Goal: Task Accomplishment & Management: Manage account settings

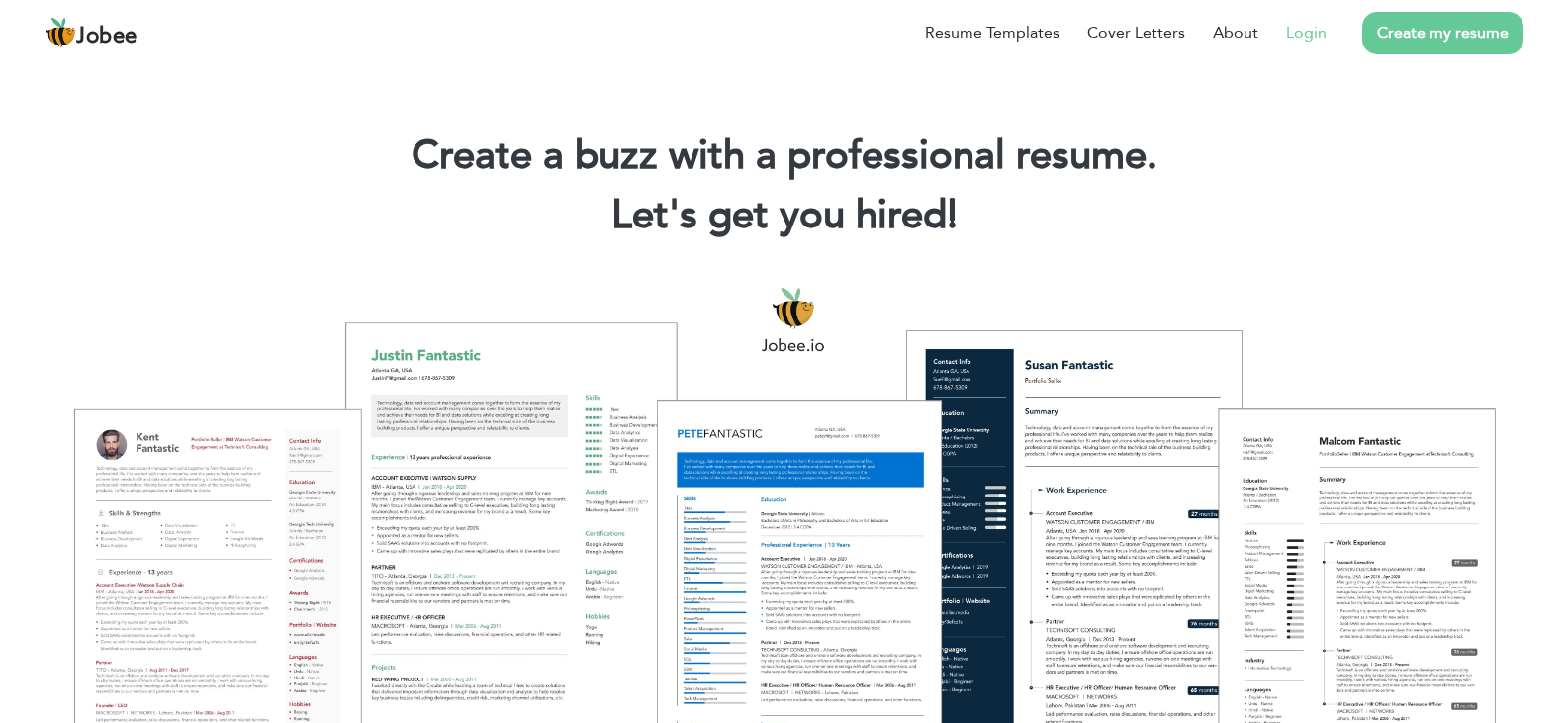
click at [1311, 33] on link "Login" at bounding box center [1306, 33] width 41 height 24
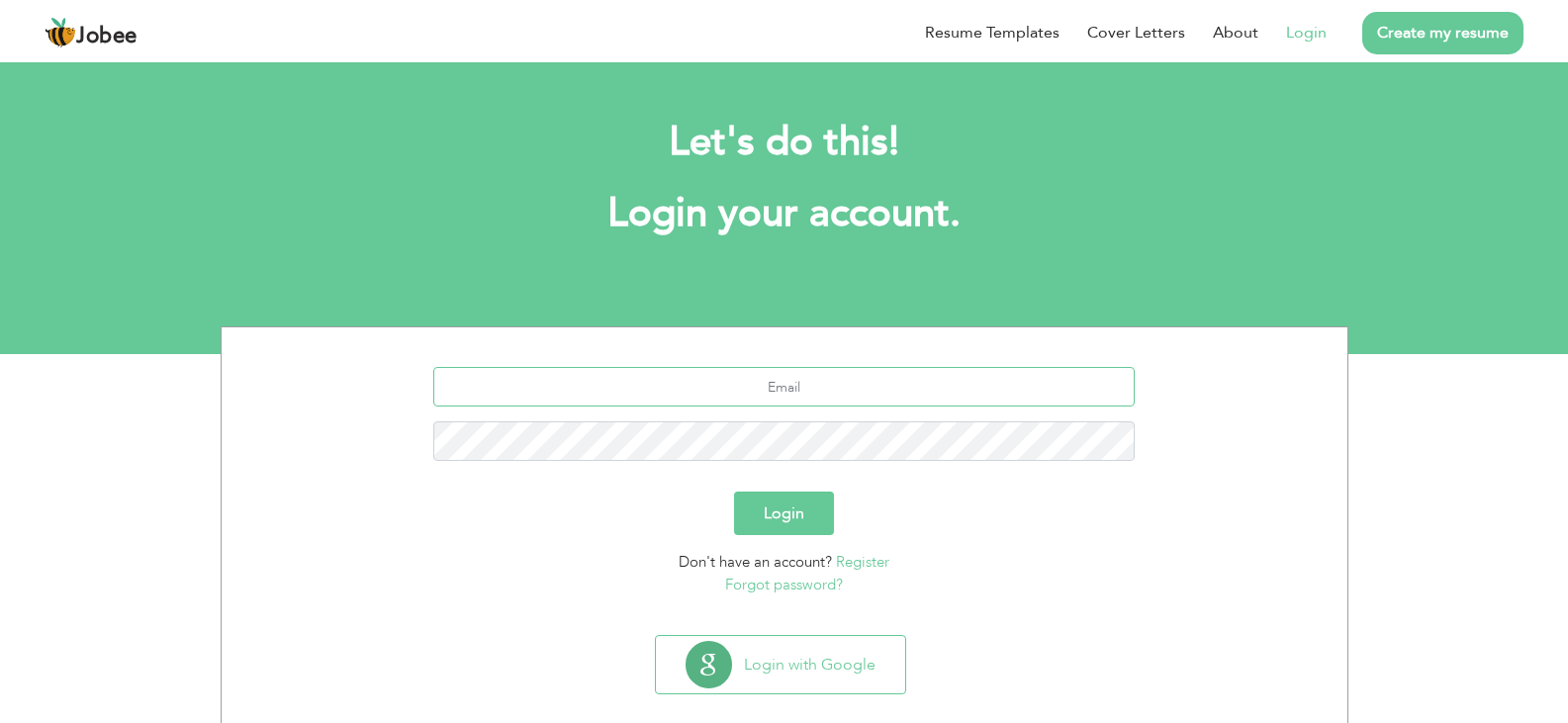
click at [798, 388] on input "text" at bounding box center [784, 387] width 701 height 40
type input "talhafaheem70@gmail.com"
click at [734, 492] on button "Login" at bounding box center [784, 513] width 100 height 44
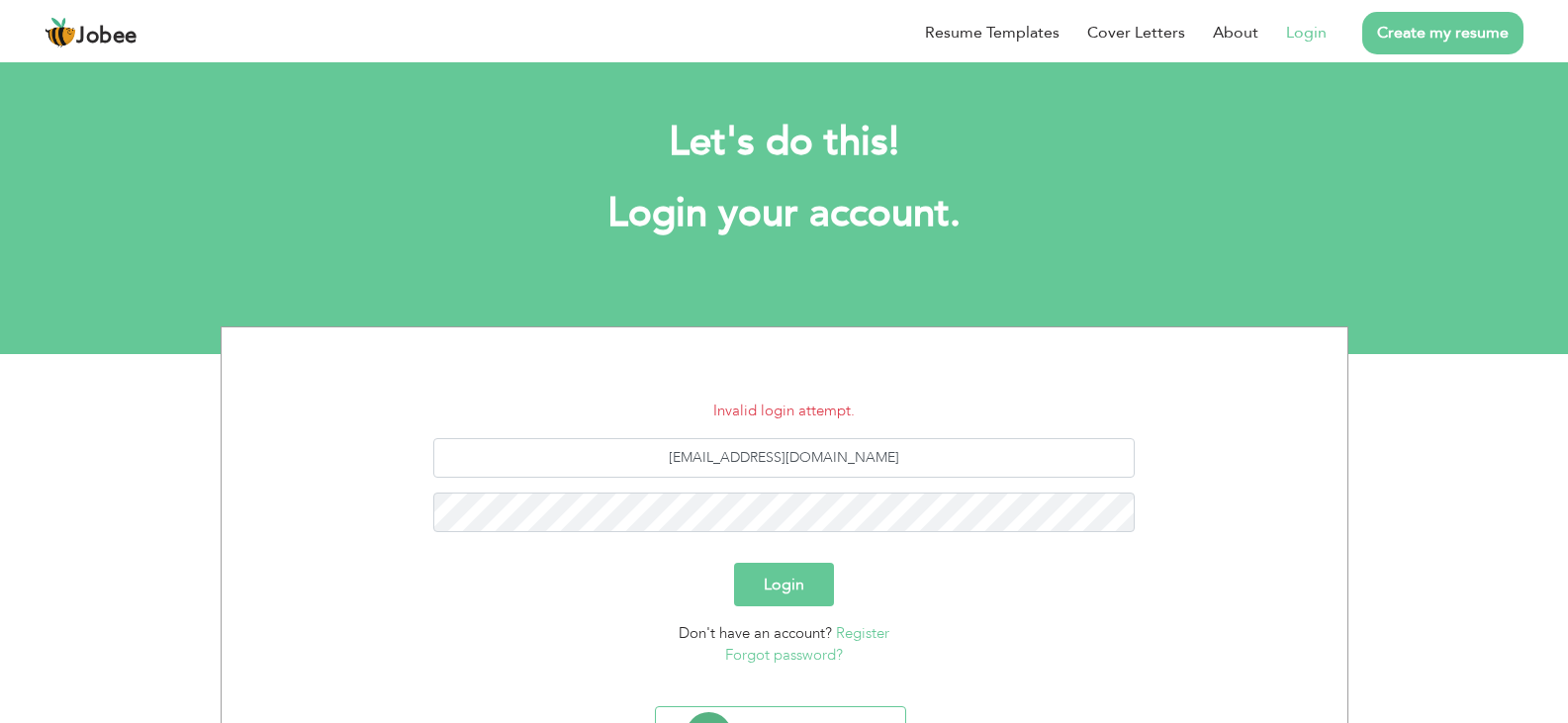
click at [803, 658] on link "Forgot password?" at bounding box center [784, 655] width 118 height 20
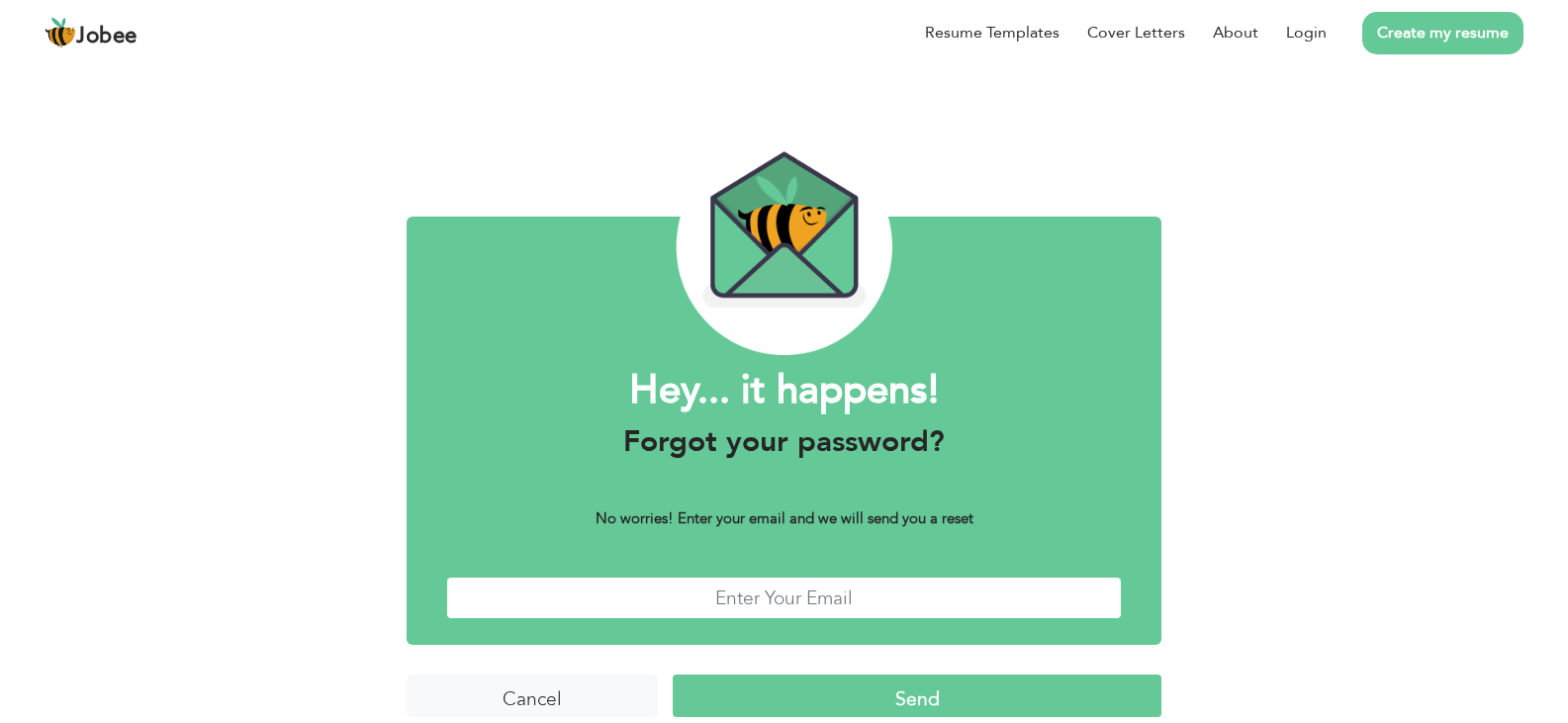
click at [802, 595] on input "text" at bounding box center [784, 598] width 676 height 43
type input "talhafaheem70@gmail.com"
click at [858, 709] on input "Send" at bounding box center [917, 696] width 488 height 43
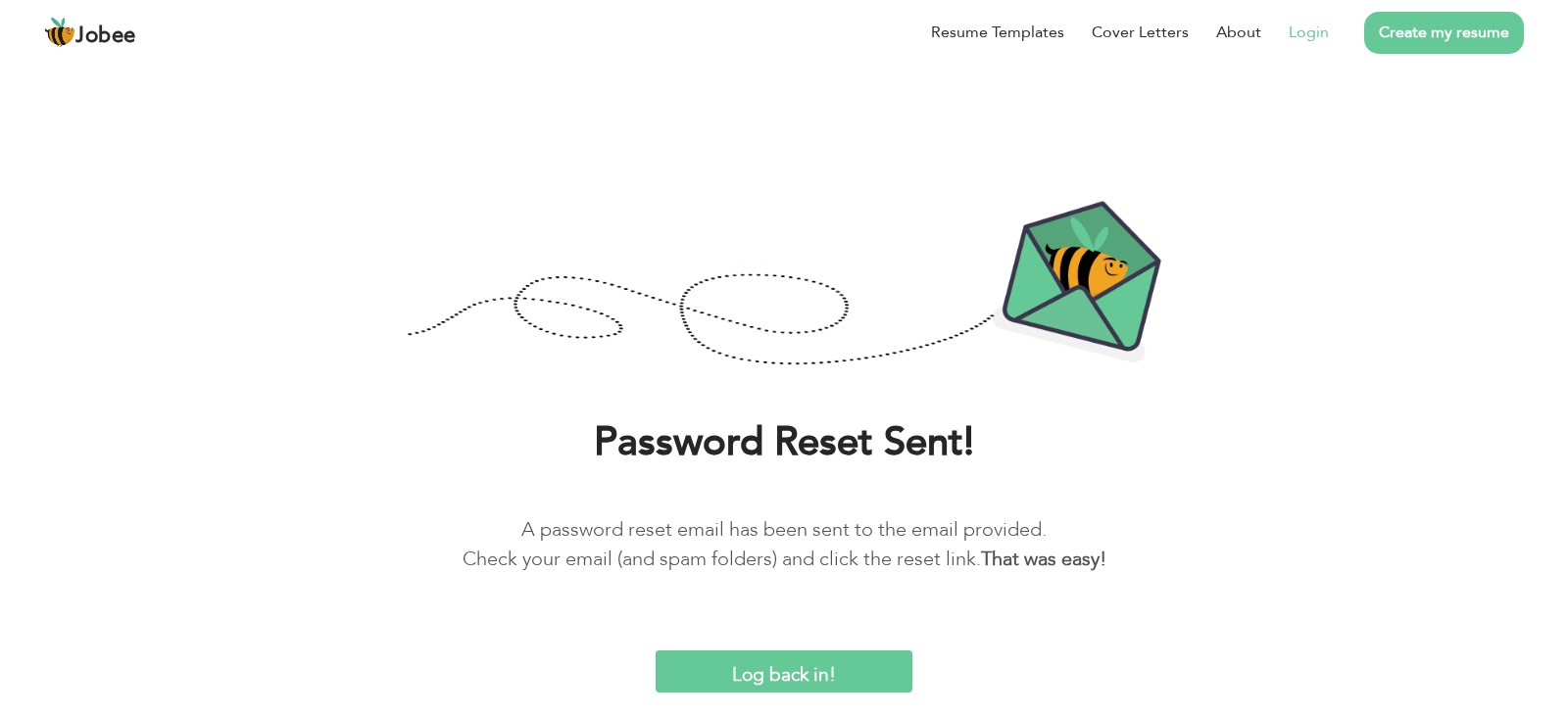
click at [1314, 31] on link "Login" at bounding box center [1308, 32] width 40 height 24
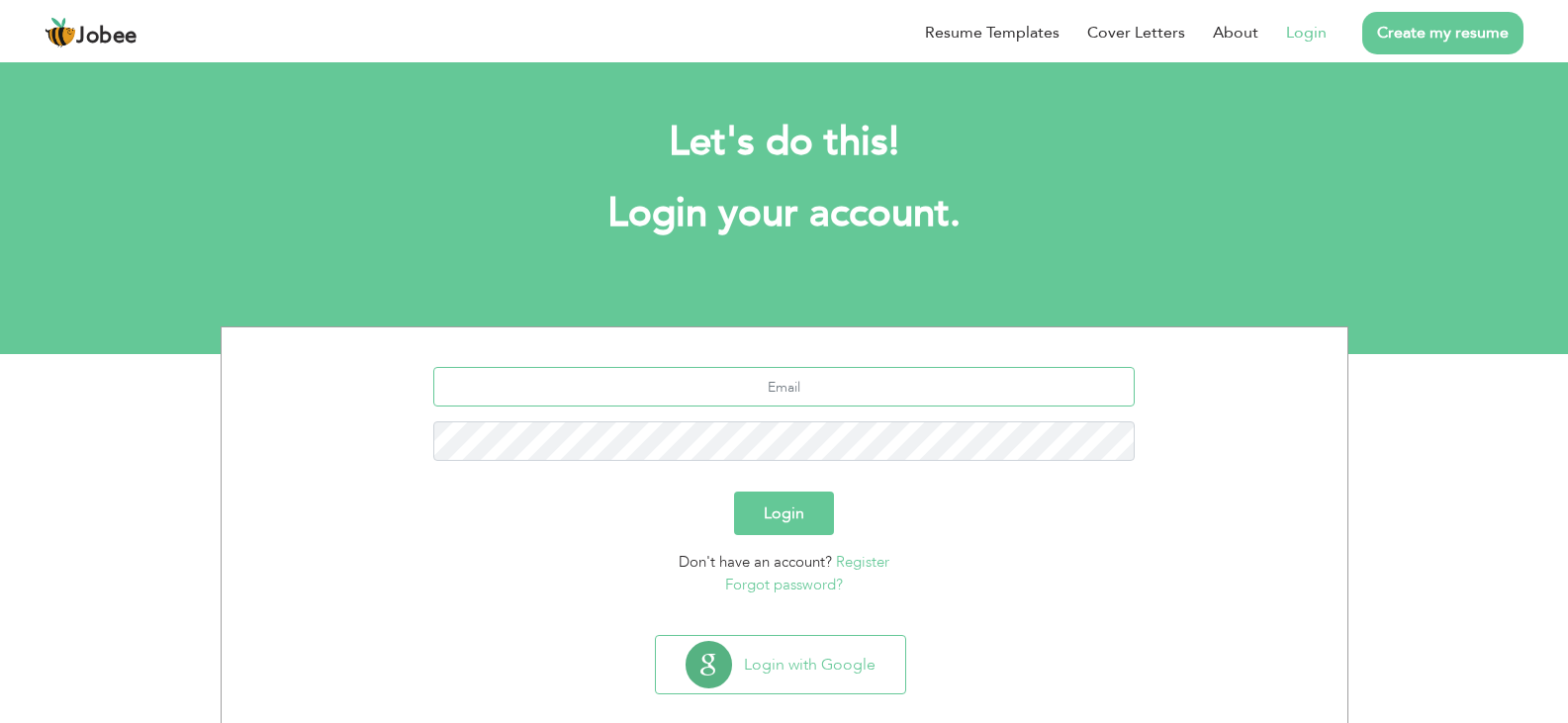
click at [832, 389] on input "text" at bounding box center [784, 387] width 701 height 40
type input "[EMAIL_ADDRESS][DOMAIN_NAME]"
click at [756, 504] on button "Login" at bounding box center [784, 513] width 100 height 44
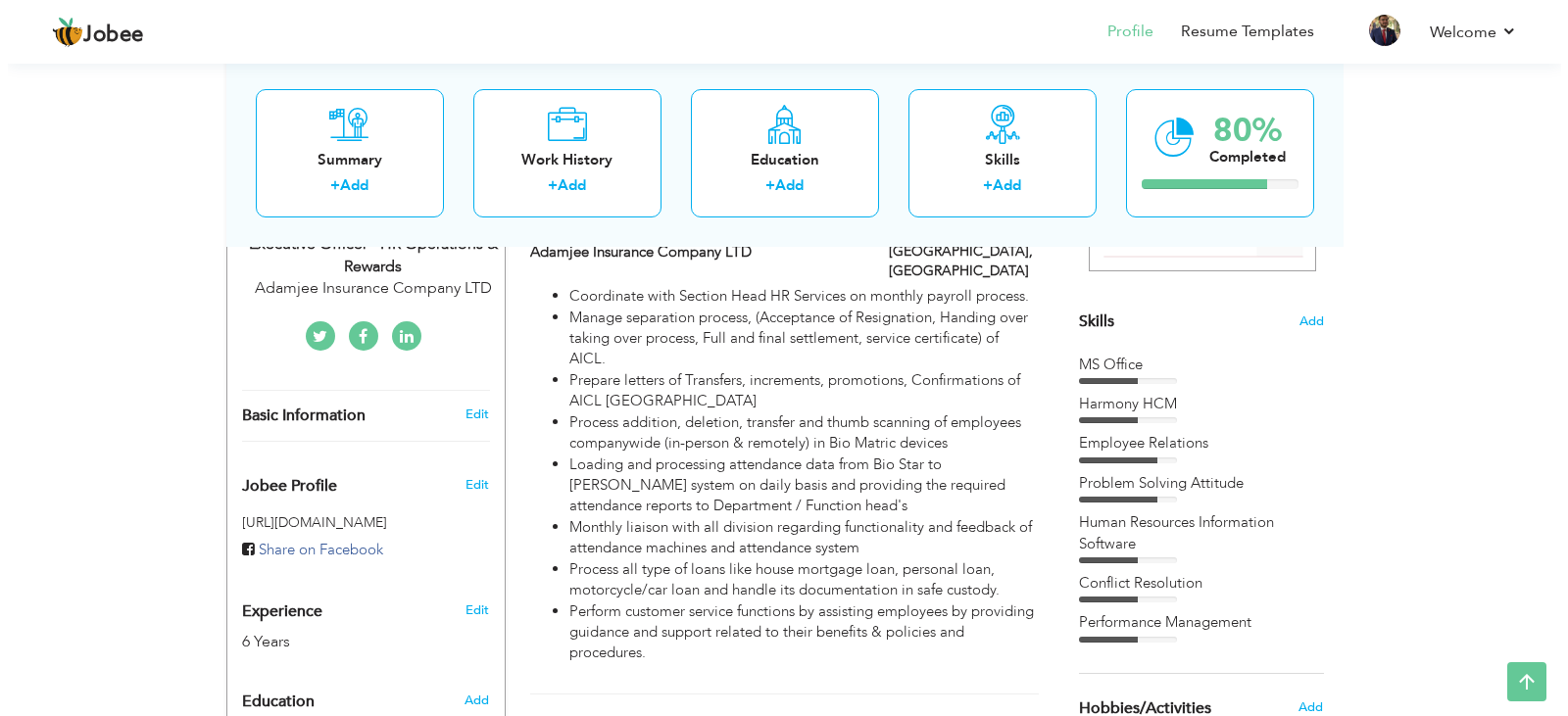
scroll to position [444, 0]
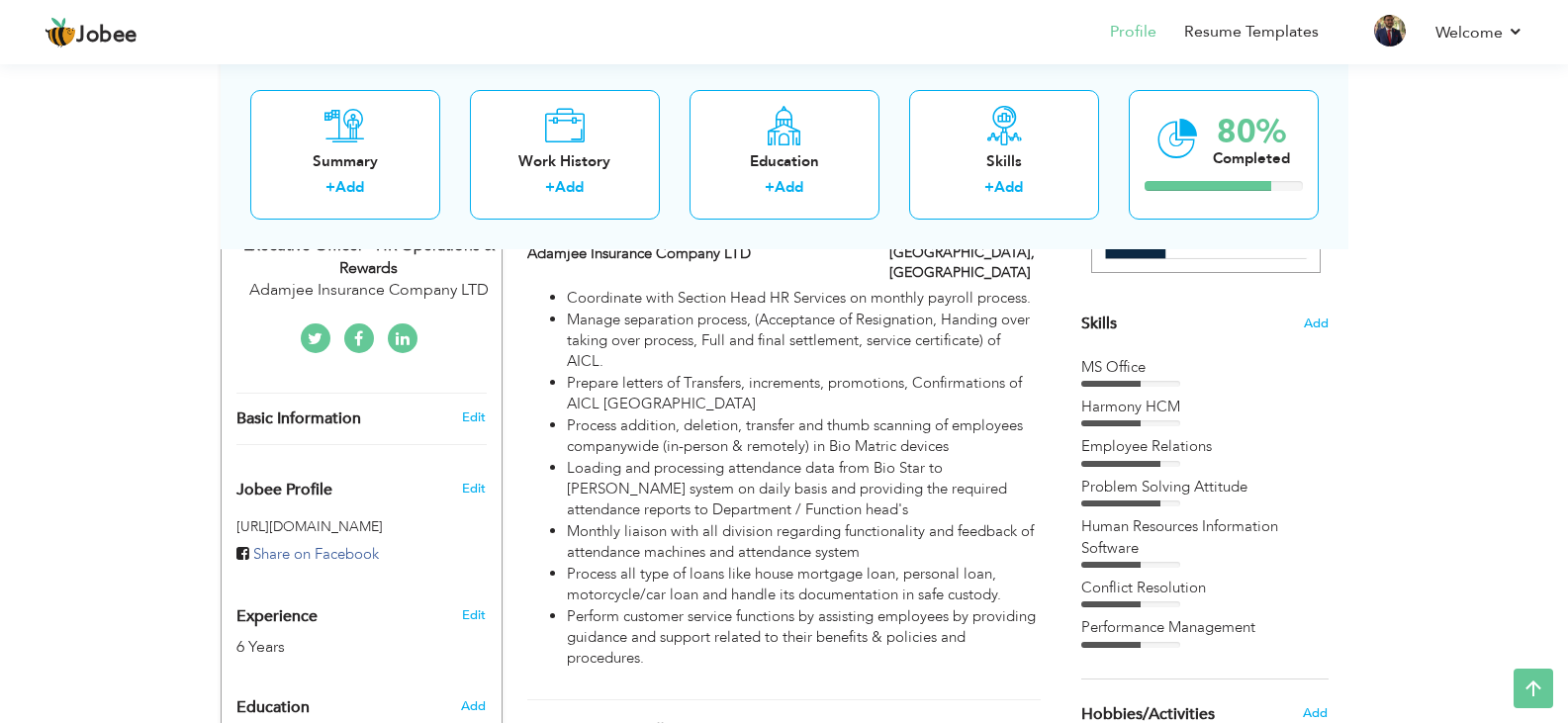
click at [486, 603] on div "Edit" at bounding box center [477, 611] width 47 height 48
type input "[PERSON_NAME]"
type input "03244100871"
select select "number:166"
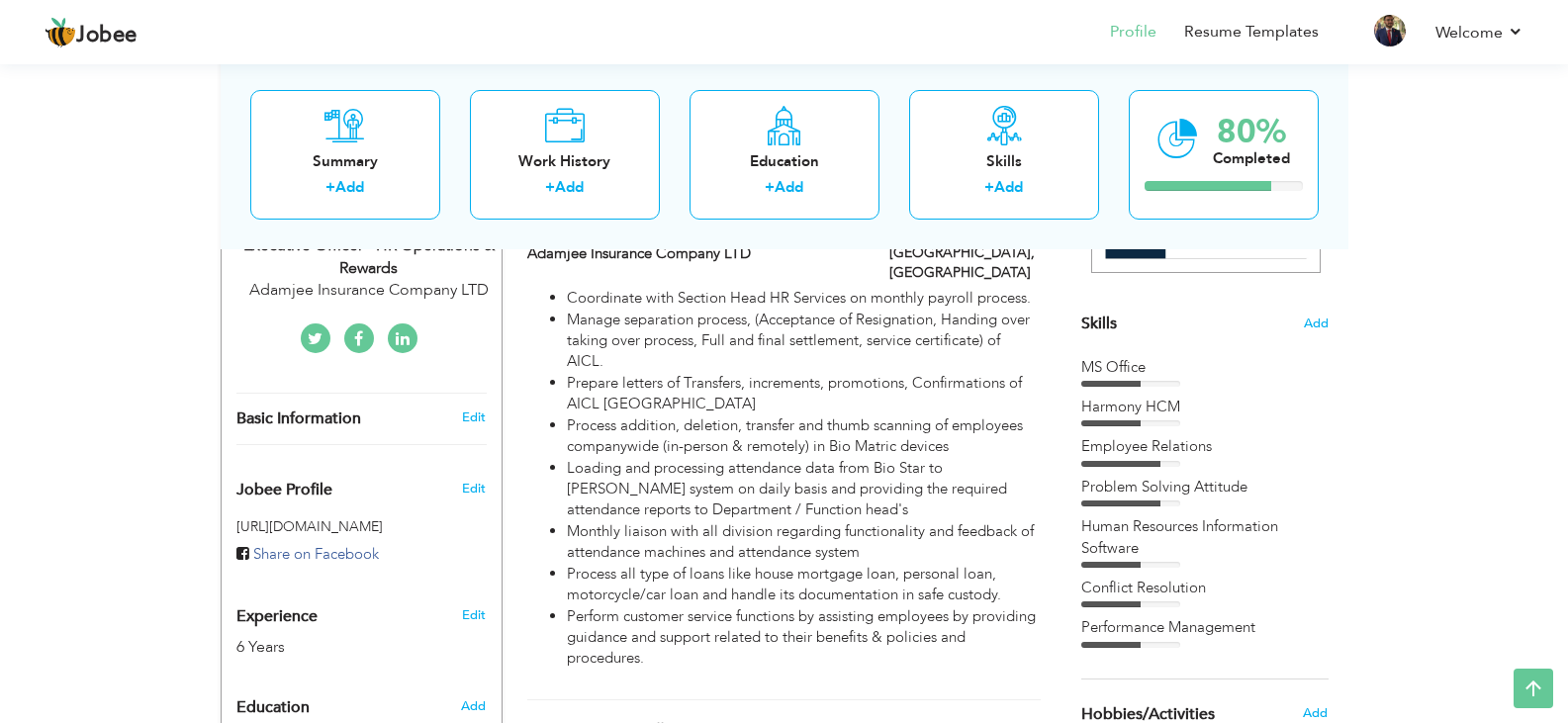
type input "[GEOGRAPHIC_DATA]"
select select "number:8"
type input "Adamjee Insurance Company LTD"
type input "Executive Officer - HR Operations & Rewards"
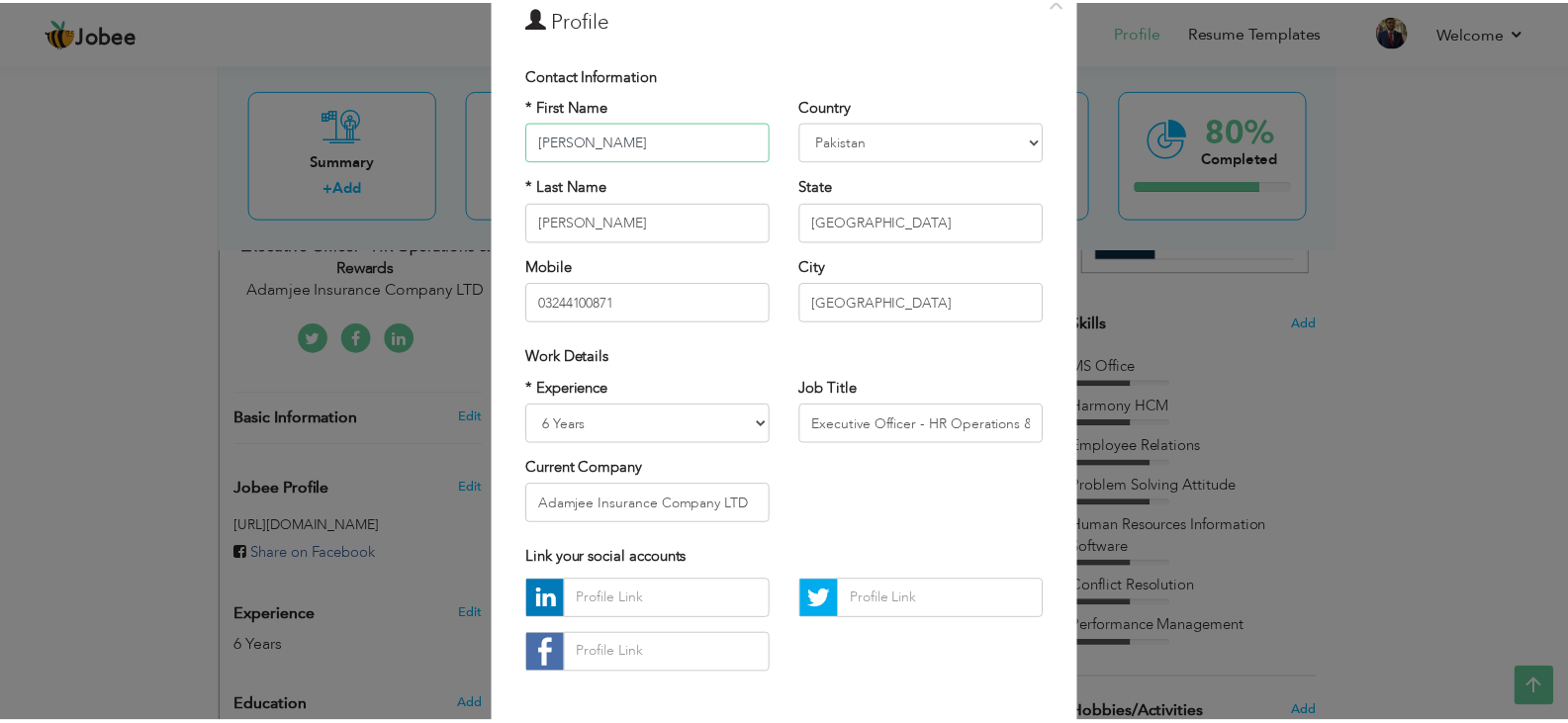
scroll to position [178, 0]
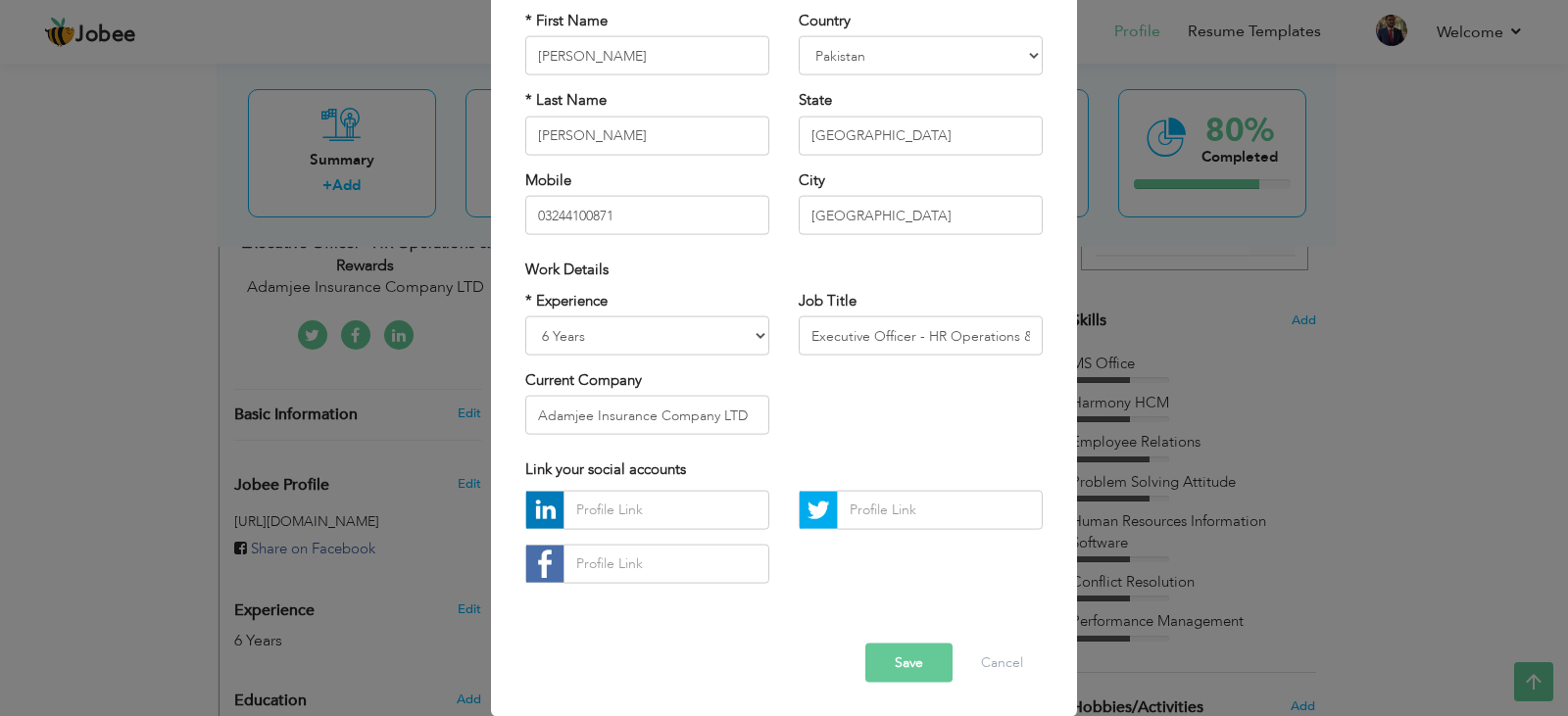
click at [1407, 365] on div "× Profile Contact Information * First Name [PERSON_NAME] * Last Name" at bounding box center [784, 358] width 1568 height 716
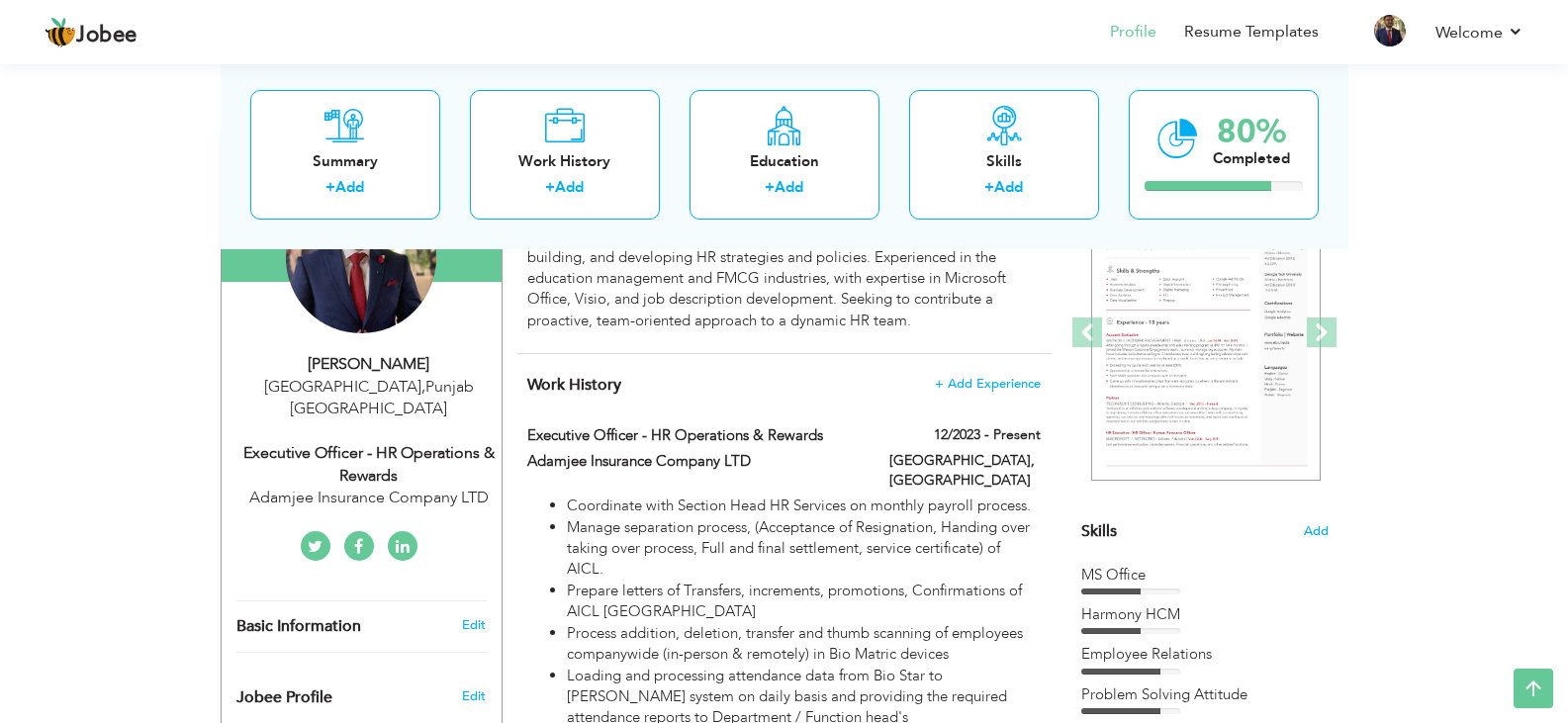
scroll to position [245, 0]
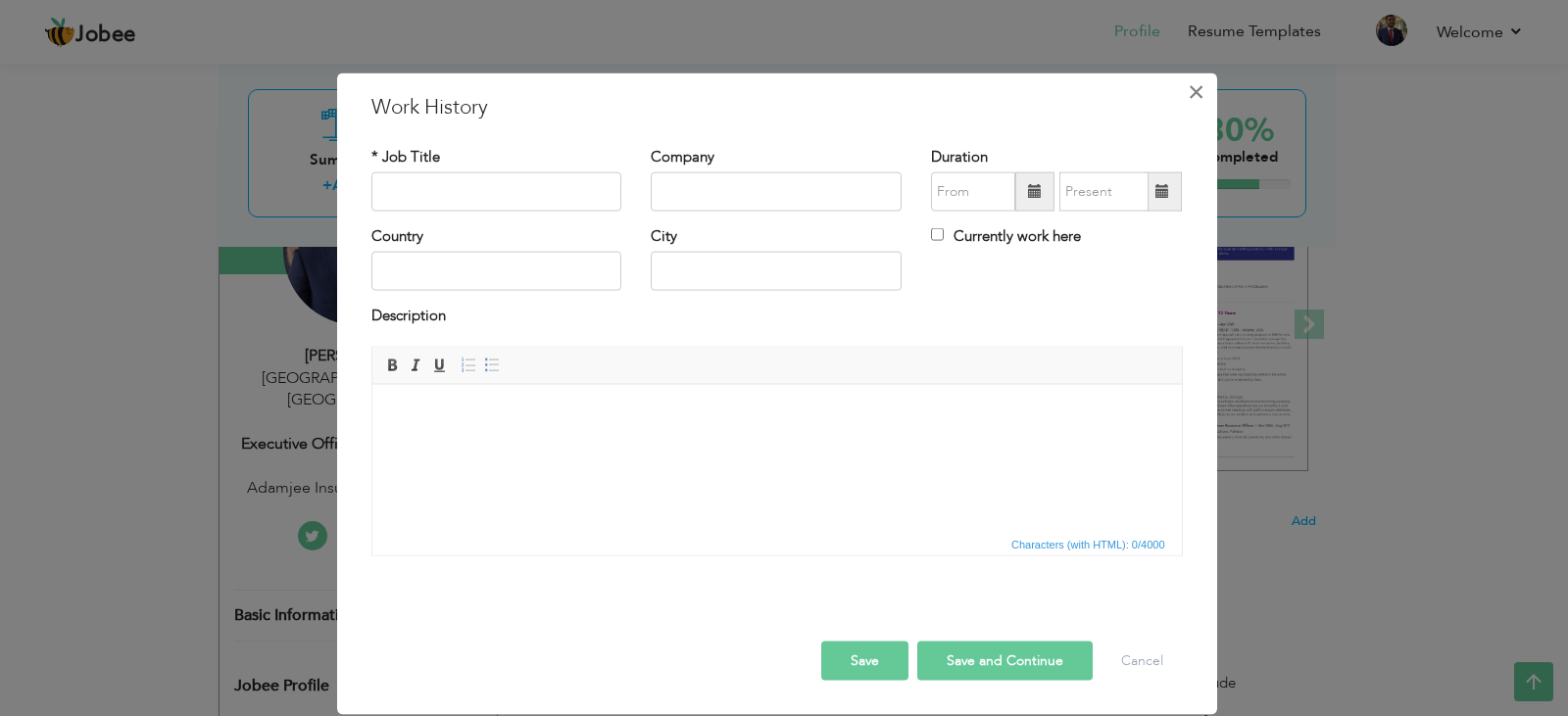
click at [1205, 79] on button "×" at bounding box center [1197, 91] width 31 height 31
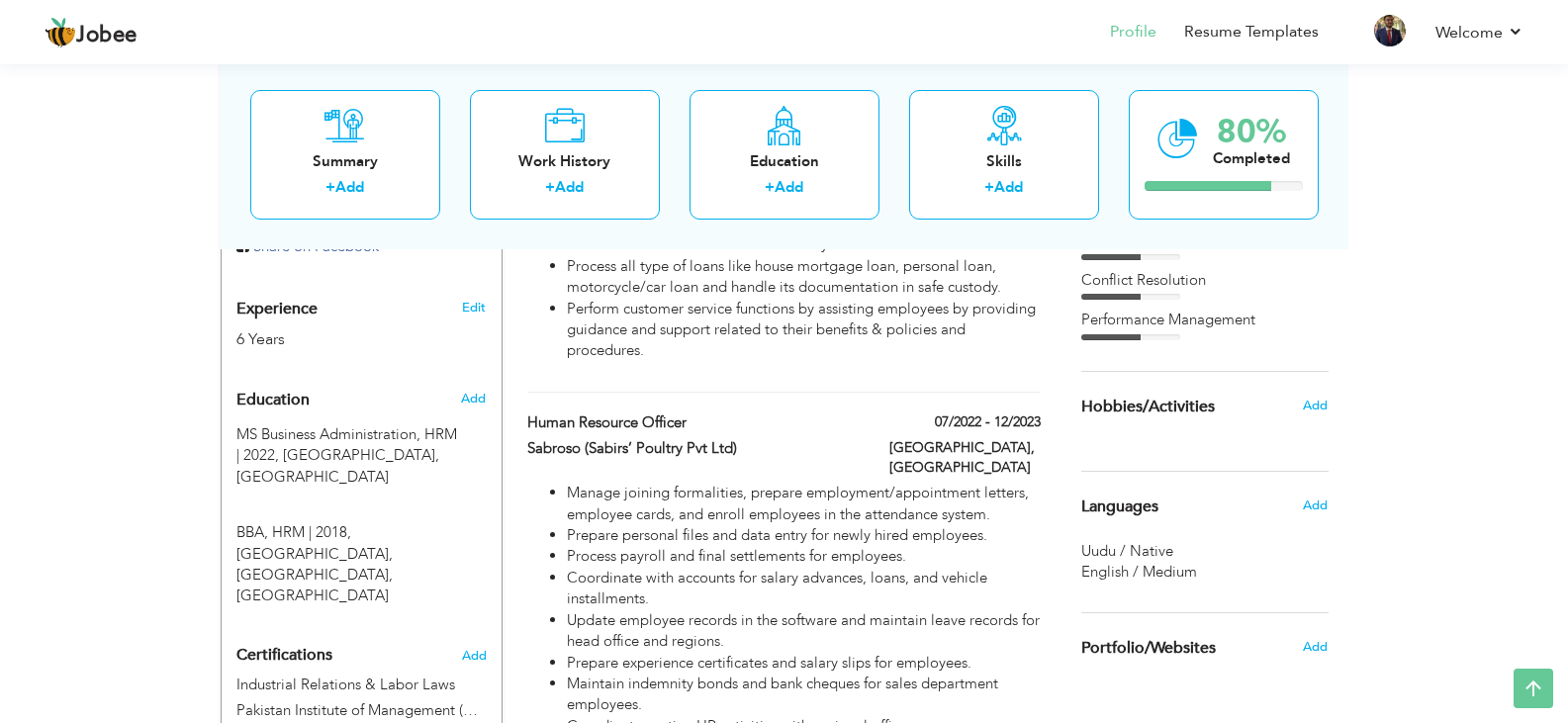
scroll to position [768, 0]
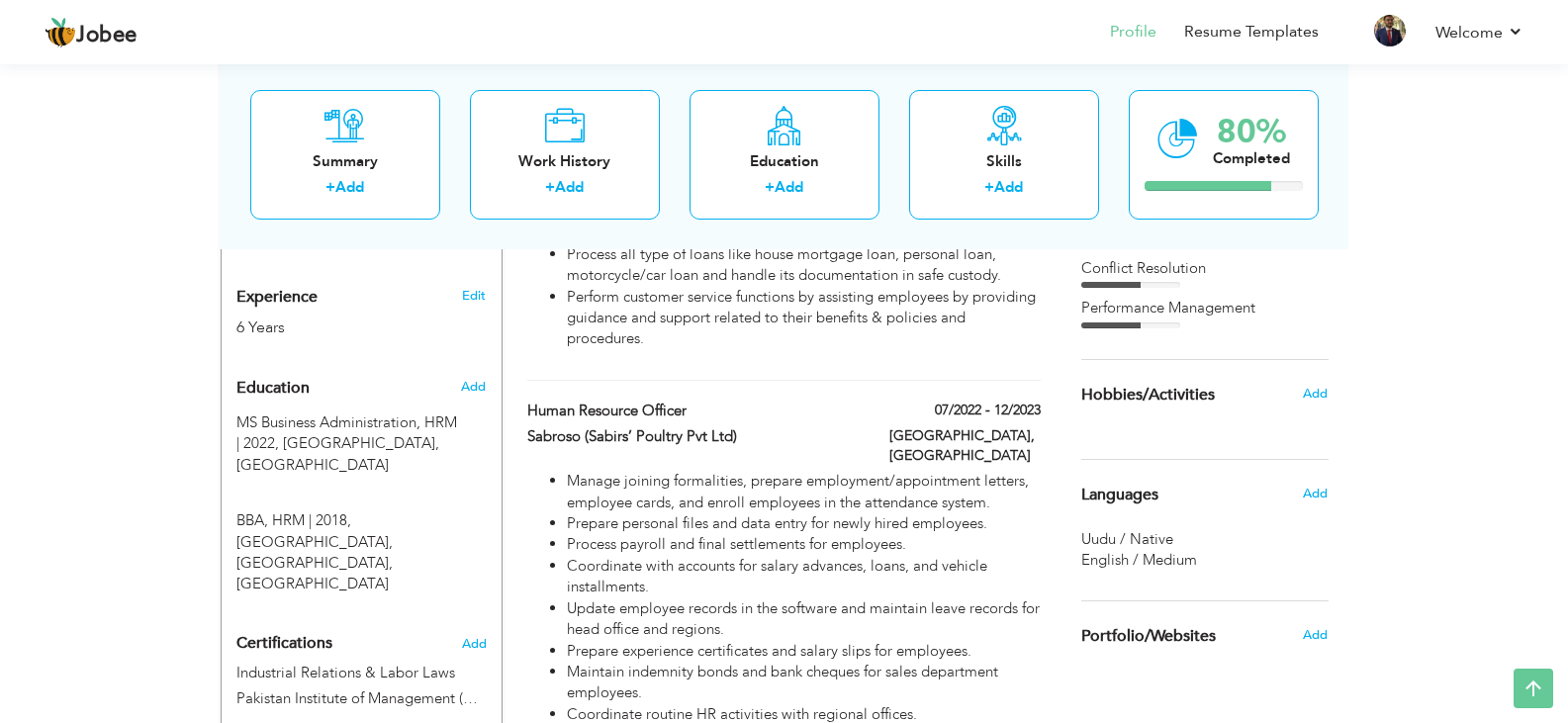
type input "Human Resource Officer"
type input "Sabroso (Sabirs’ Poultry Pvt Ltd)"
type input "07/2022"
type input "12/2023"
type input "[GEOGRAPHIC_DATA]"
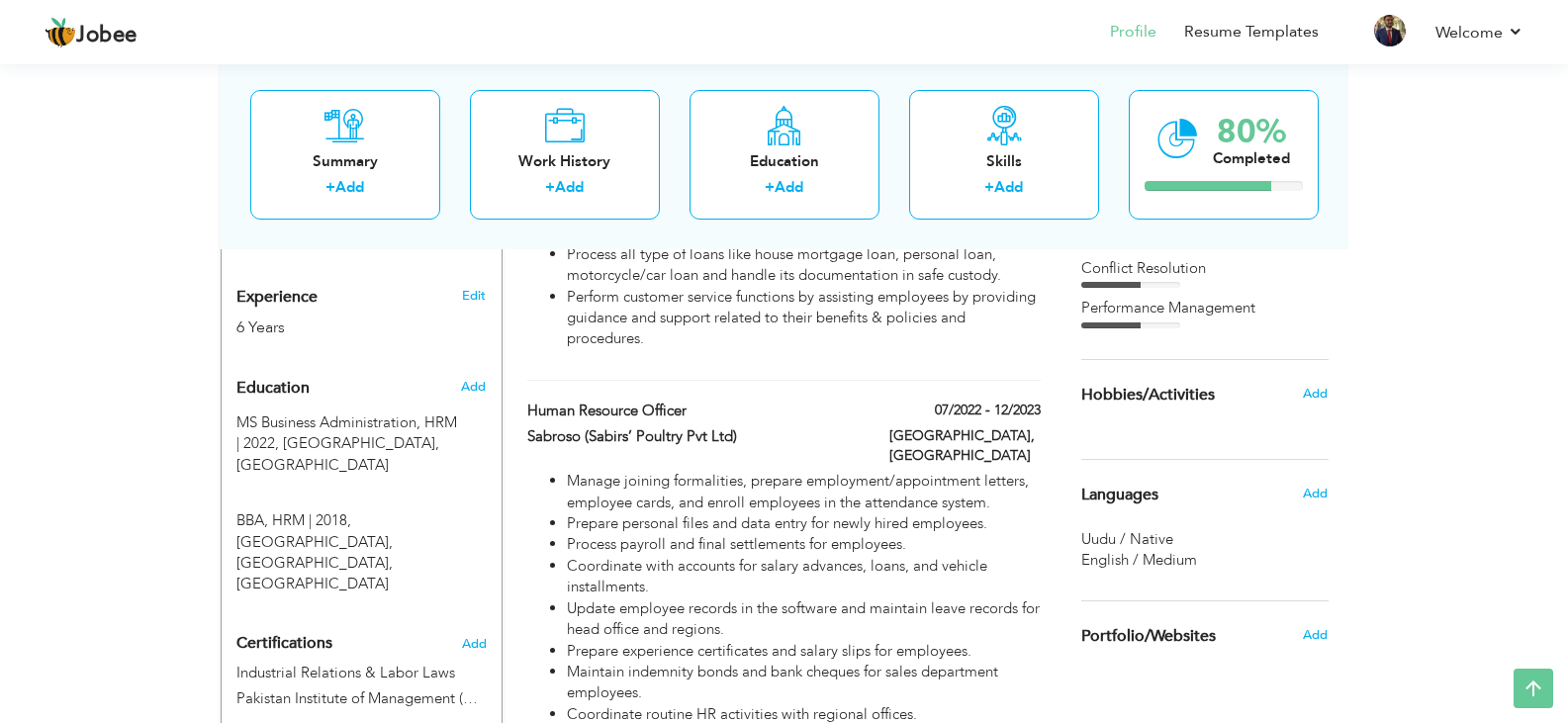
type input "[GEOGRAPHIC_DATA]"
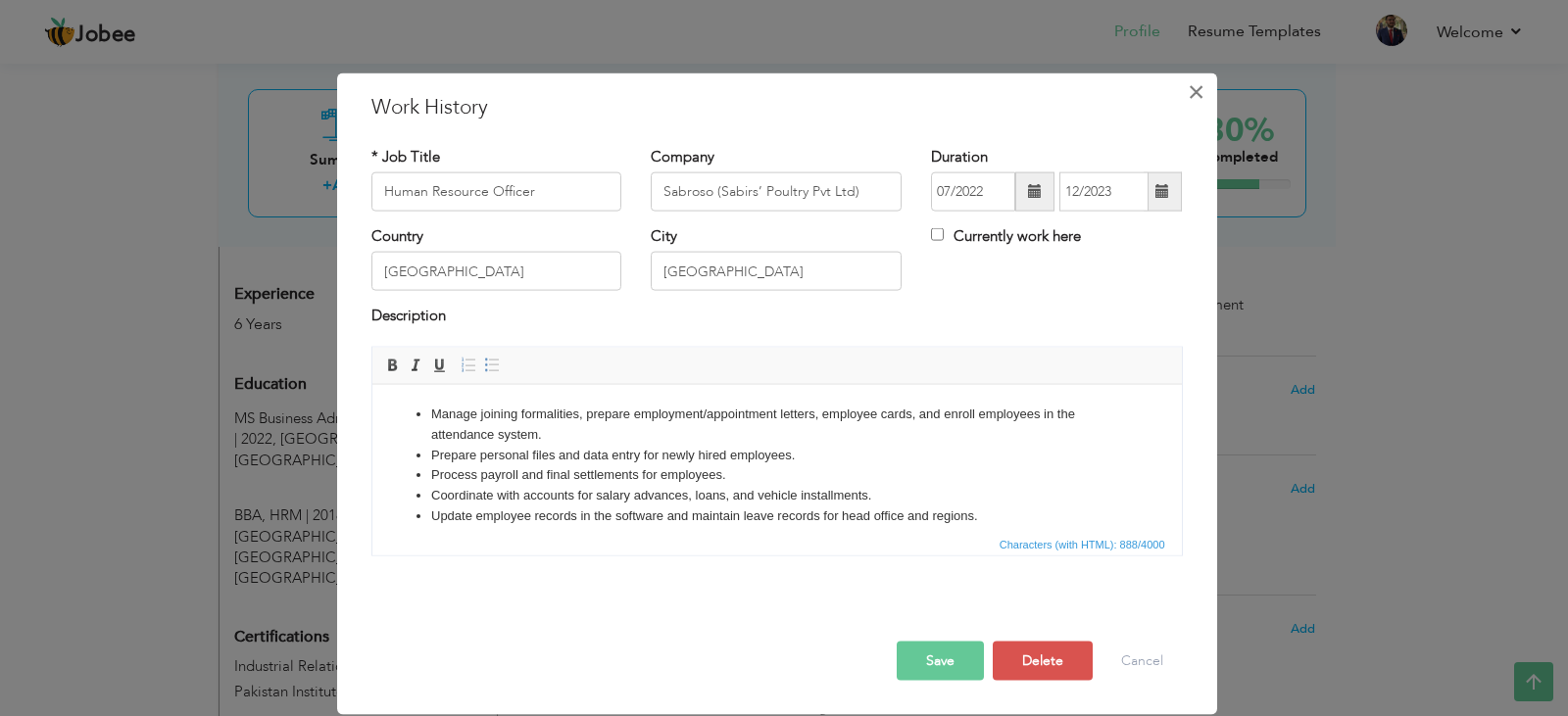
click at [481, 597] on div "Save Save and Continue Delete Cancel" at bounding box center [777, 640] width 841 height 110
click at [1133, 667] on button "Cancel" at bounding box center [1142, 661] width 82 height 39
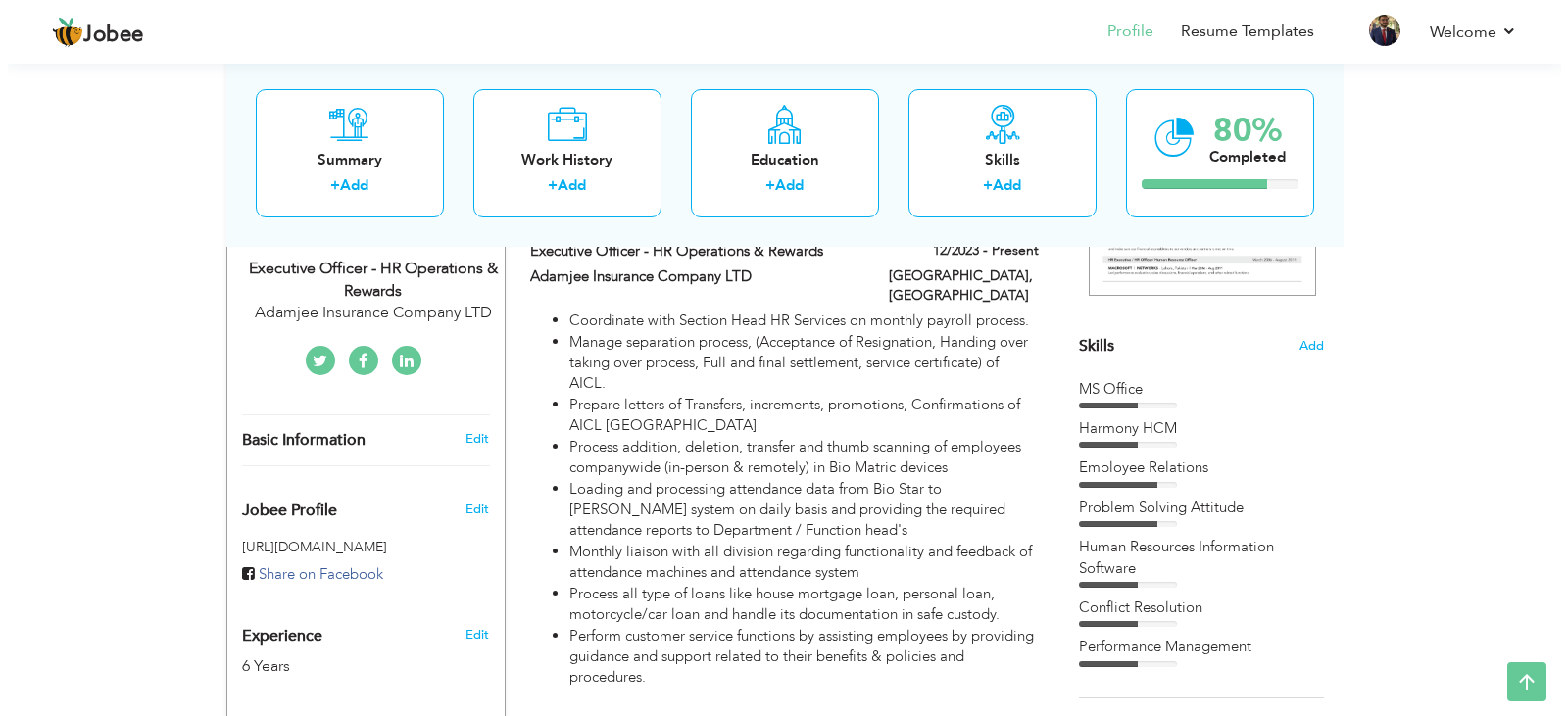
scroll to position [317, 0]
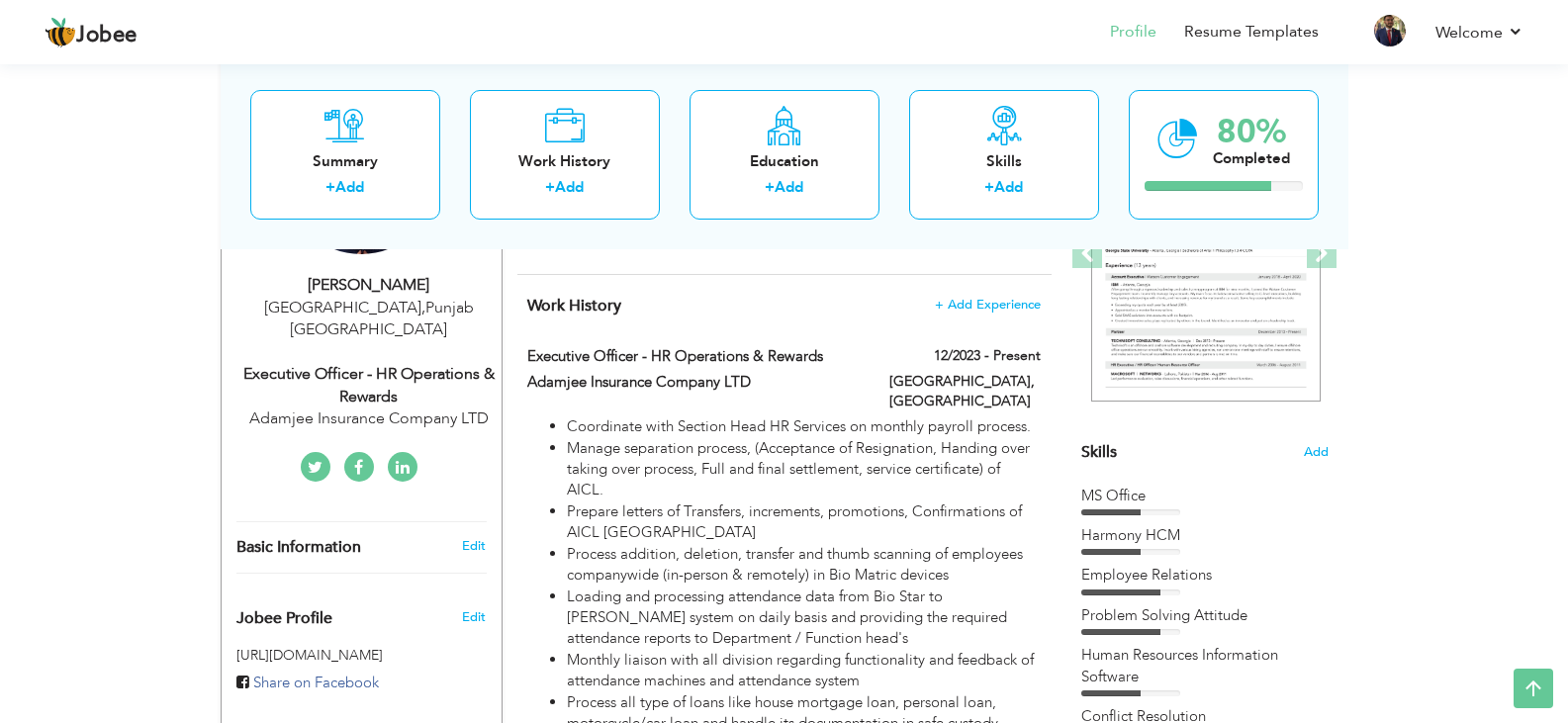
type input "Executive Officer - HR Operations & Rewards"
type input "Adamjee Insurance Company LTD"
type input "12/2023"
checkbox input "true"
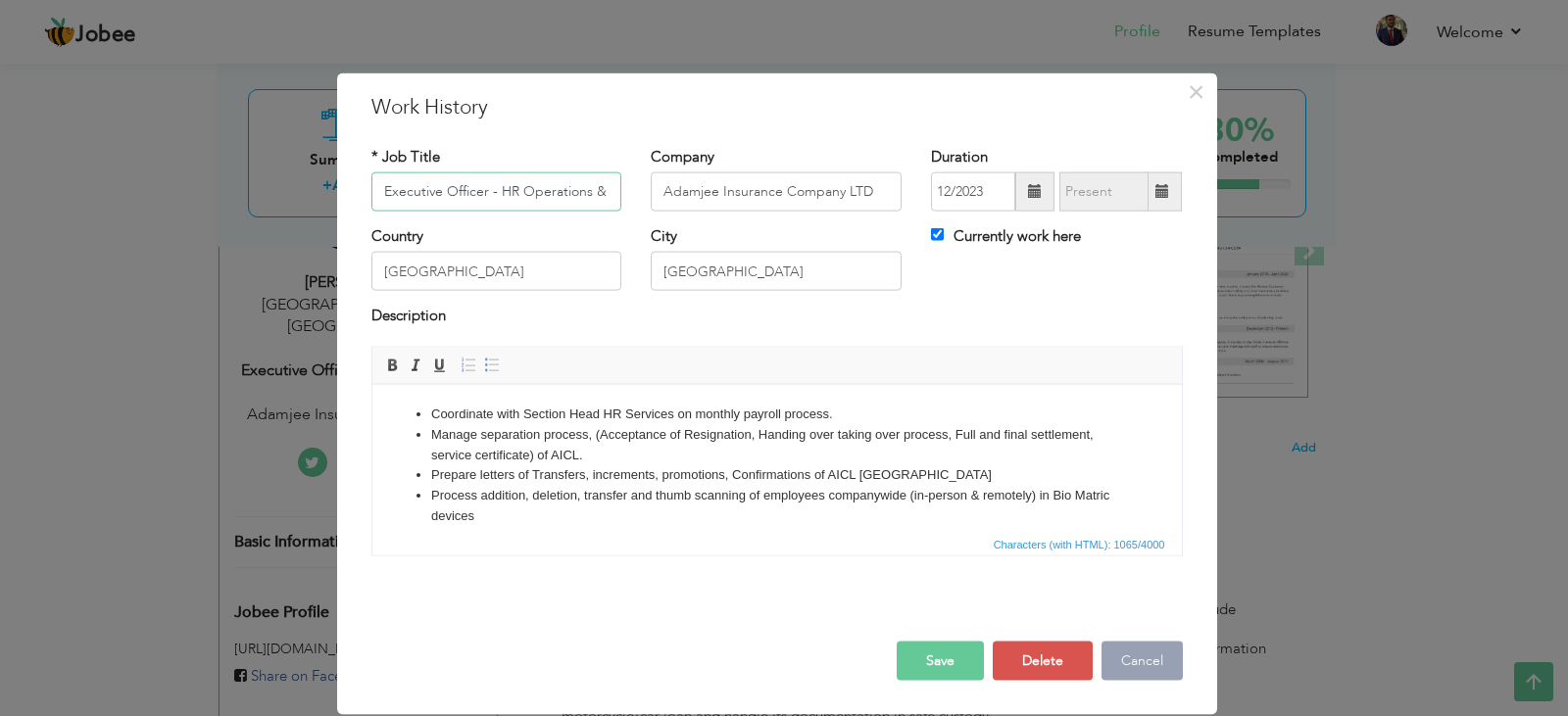
scroll to position [0, 48]
click at [556, 518] on li "Process addition, deletion, transfer and thumb scanning of employees companywid…" at bounding box center [776, 506] width 693 height 41
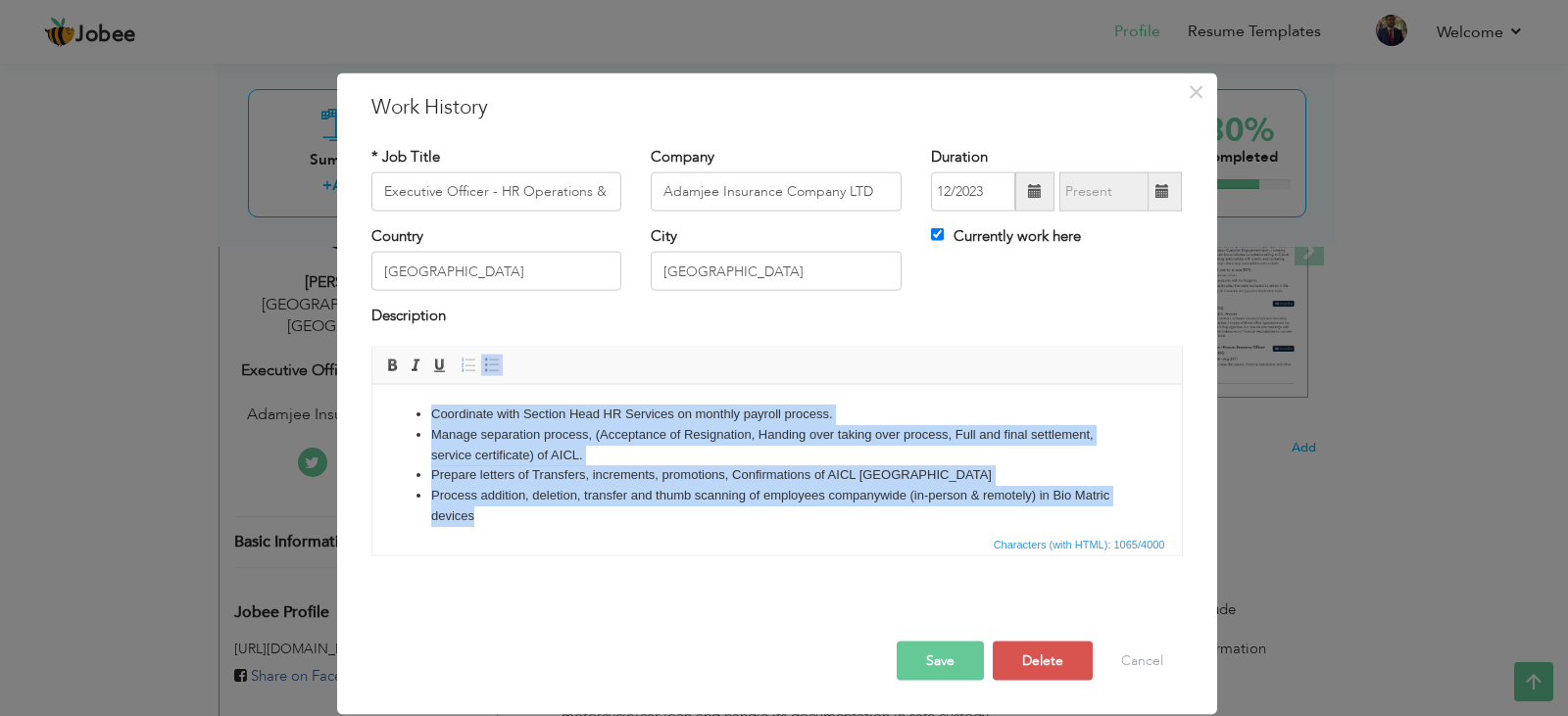
drag, startPoint x: 524, startPoint y: 516, endPoint x: 407, endPoint y: 388, distance: 173.4
click at [407, 388] on html "Coordinate with Section Head HR Services on monthly payroll process. Manage sep…" at bounding box center [776, 536] width 810 height 304
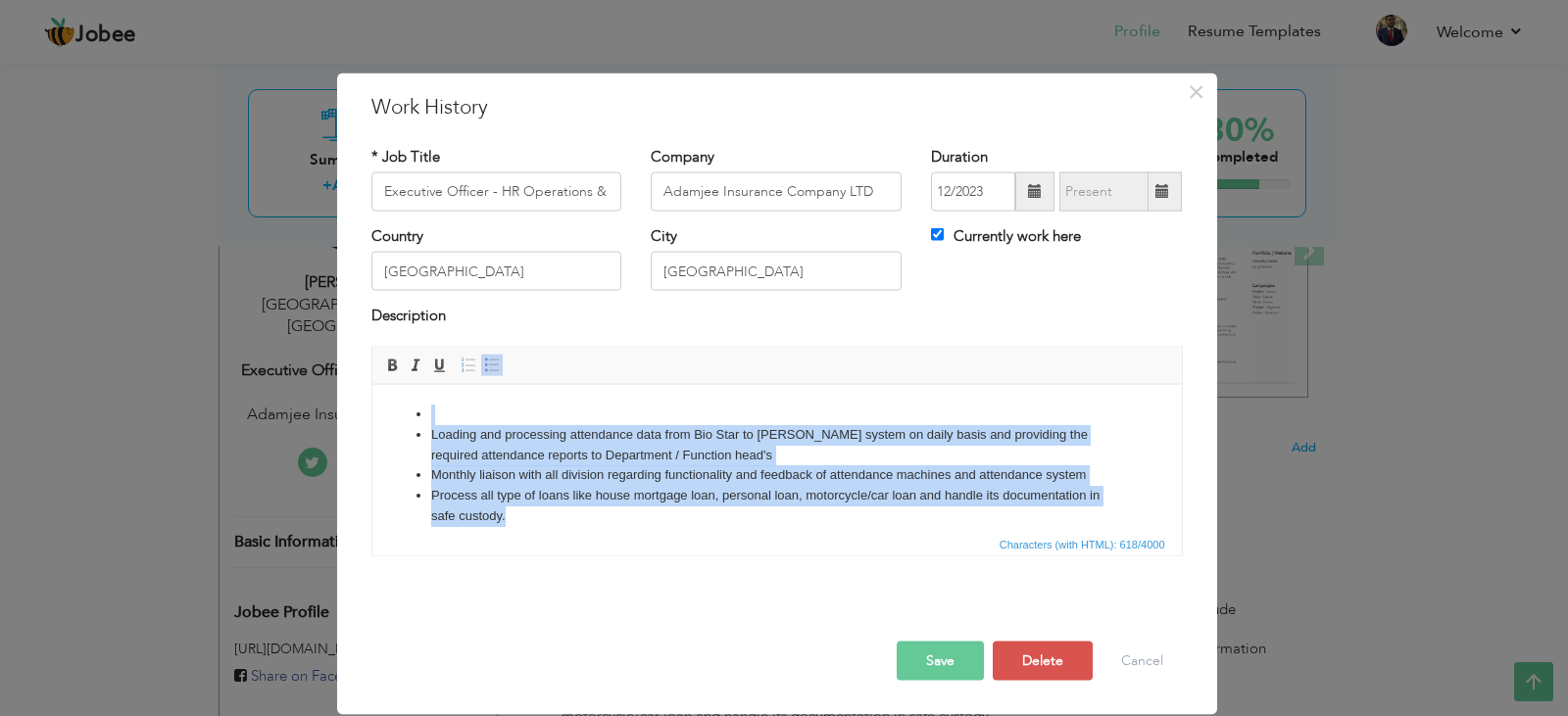
drag, startPoint x: 520, startPoint y: 518, endPoint x: 417, endPoint y: 414, distance: 146.4
click at [417, 414] on ul "Loading and processing attendance data from Bio Star to [PERSON_NAME] system on…" at bounding box center [776, 485] width 770 height 162
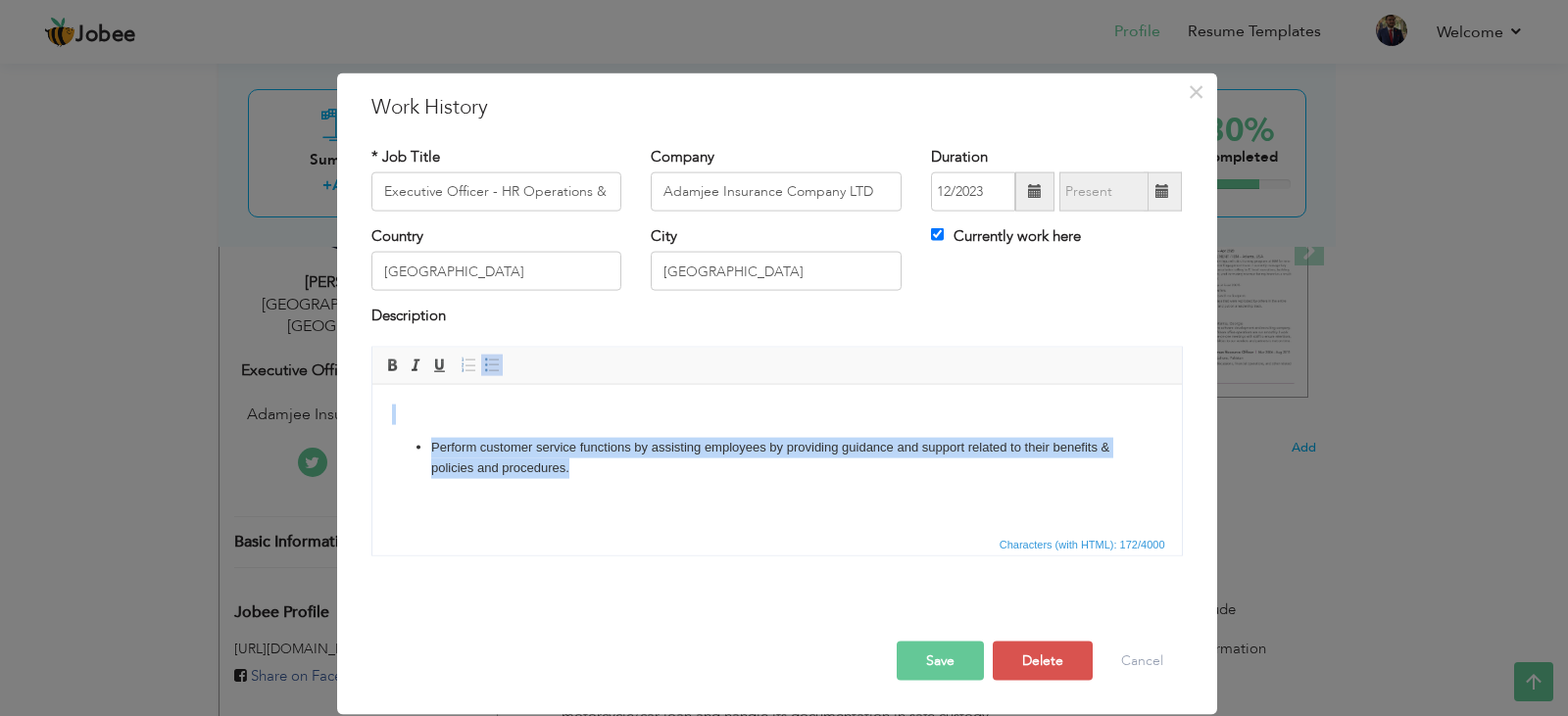
drag, startPoint x: 591, startPoint y: 485, endPoint x: 678, endPoint y: 794, distance: 321.0
click at [372, 409] on html "Perform customer service functions by assisting employees by providing guidance…" at bounding box center [776, 441] width 810 height 113
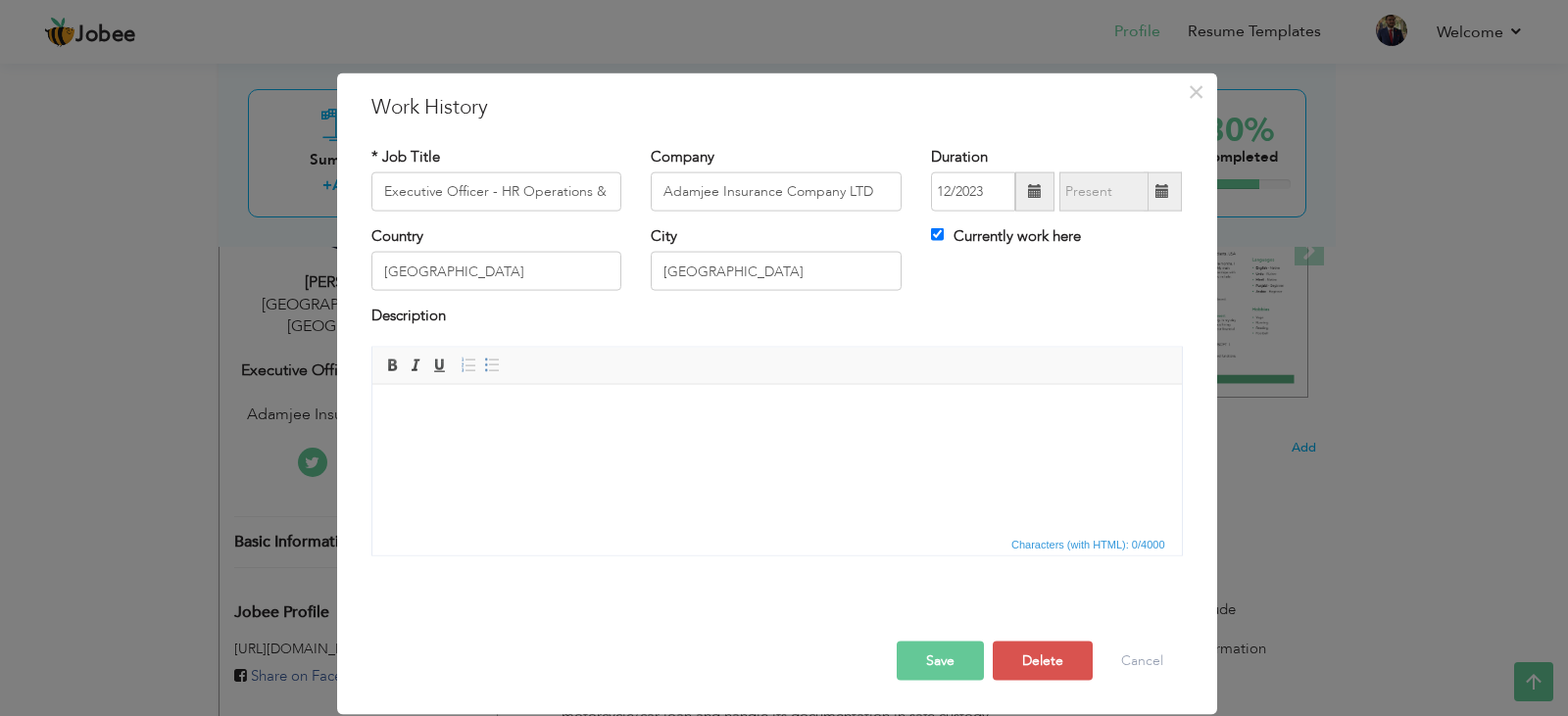
click at [393, 404] on body at bounding box center [776, 414] width 770 height 21
click at [393, 405] on body at bounding box center [776, 414] width 770 height 21
click at [431, 416] on span "Paste" at bounding box center [469, 419] width 102 height 24
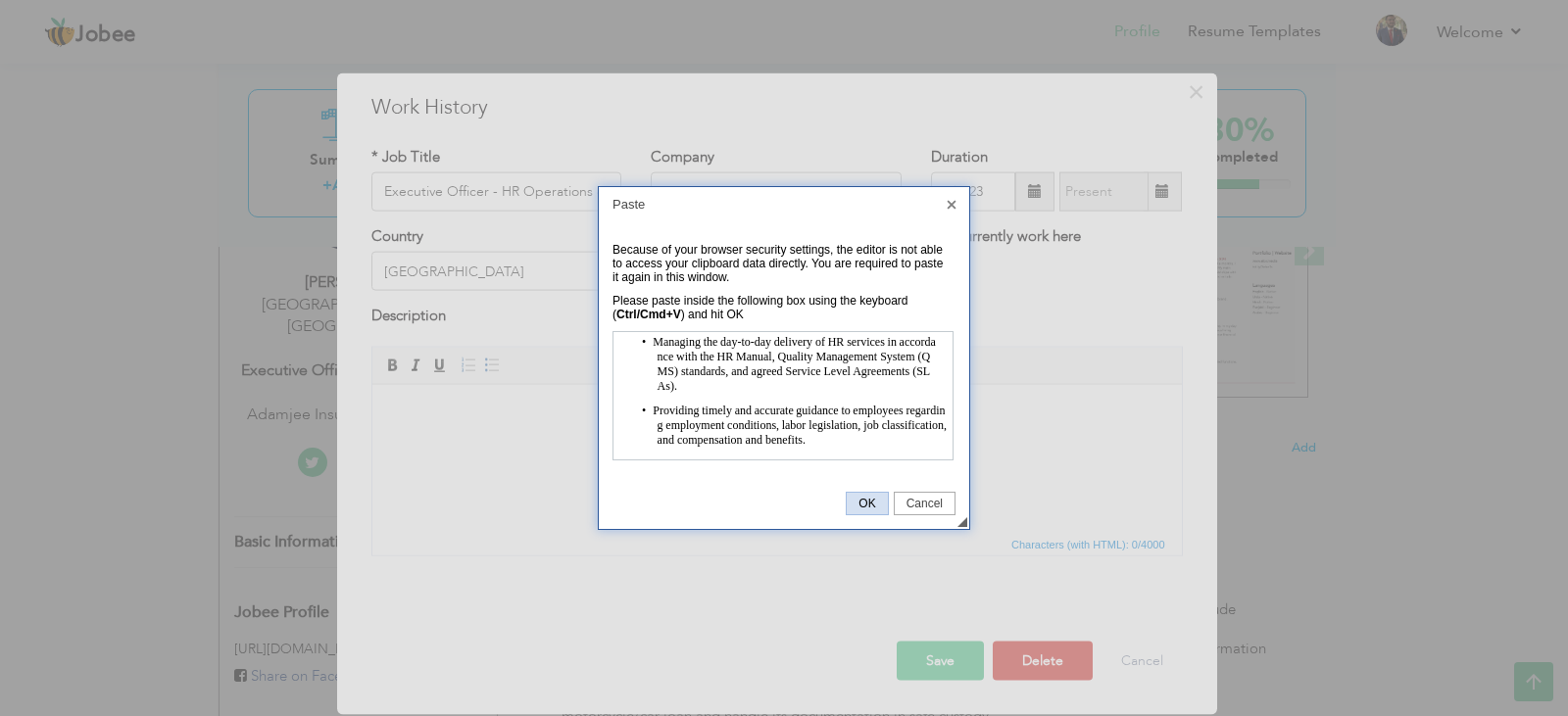
click at [862, 507] on span "OK" at bounding box center [867, 504] width 40 height 14
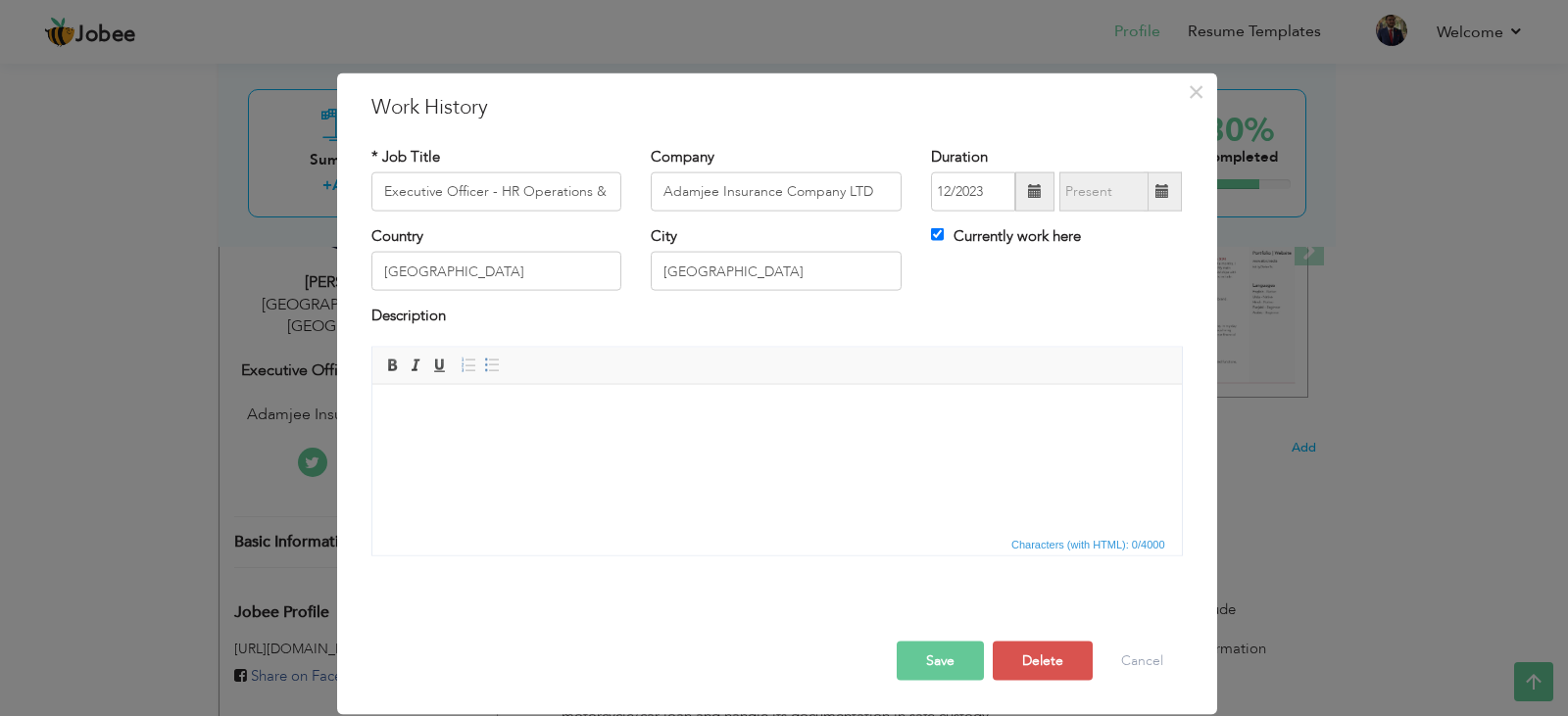
click at [861, 444] on html at bounding box center [776, 414] width 810 height 60
drag, startPoint x: 808, startPoint y: 480, endPoint x: 397, endPoint y: 412, distance: 416.6
click at [397, 412] on body at bounding box center [776, 414] width 770 height 21
click at [419, 416] on span "Context Menu Options" at bounding box center [411, 426] width 24 height 24
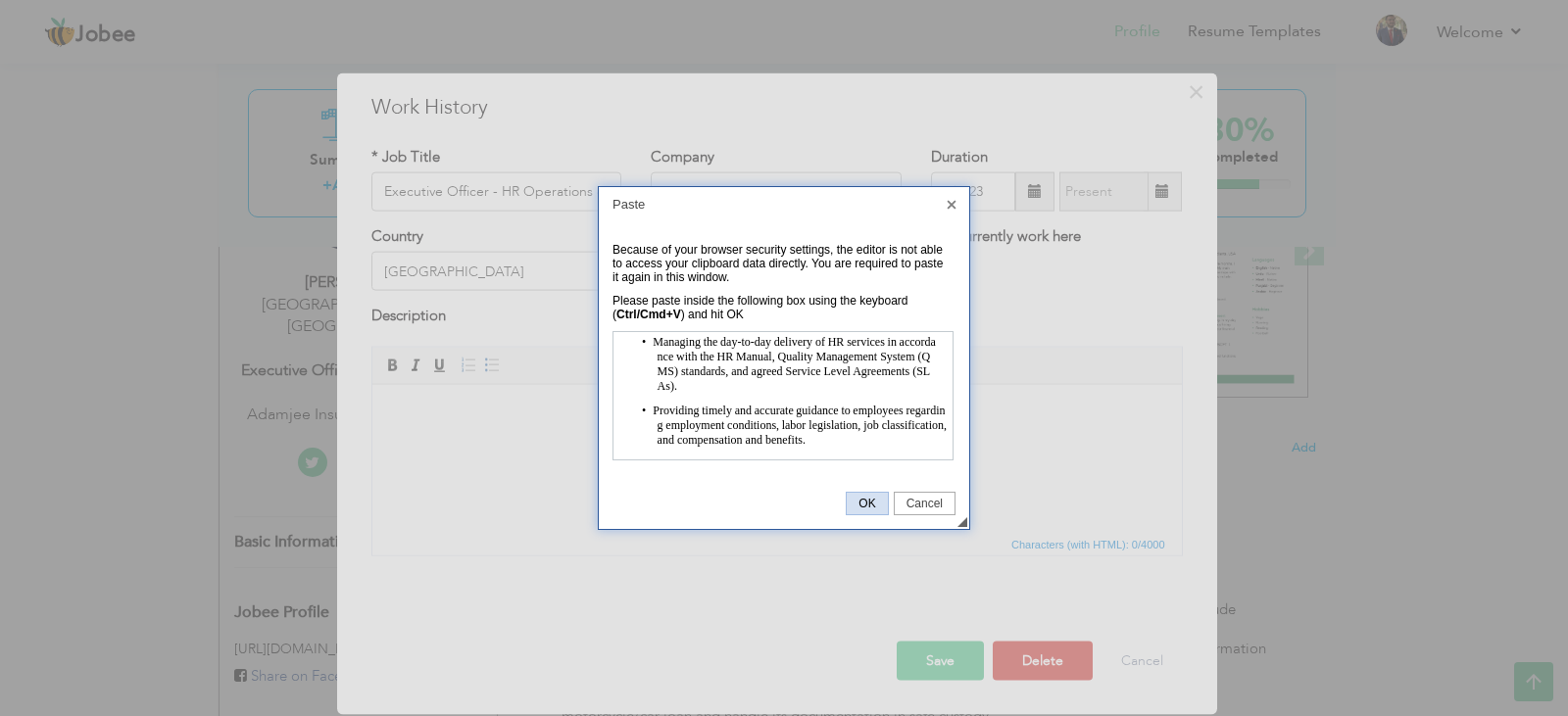
click at [862, 499] on span "OK" at bounding box center [867, 504] width 40 height 14
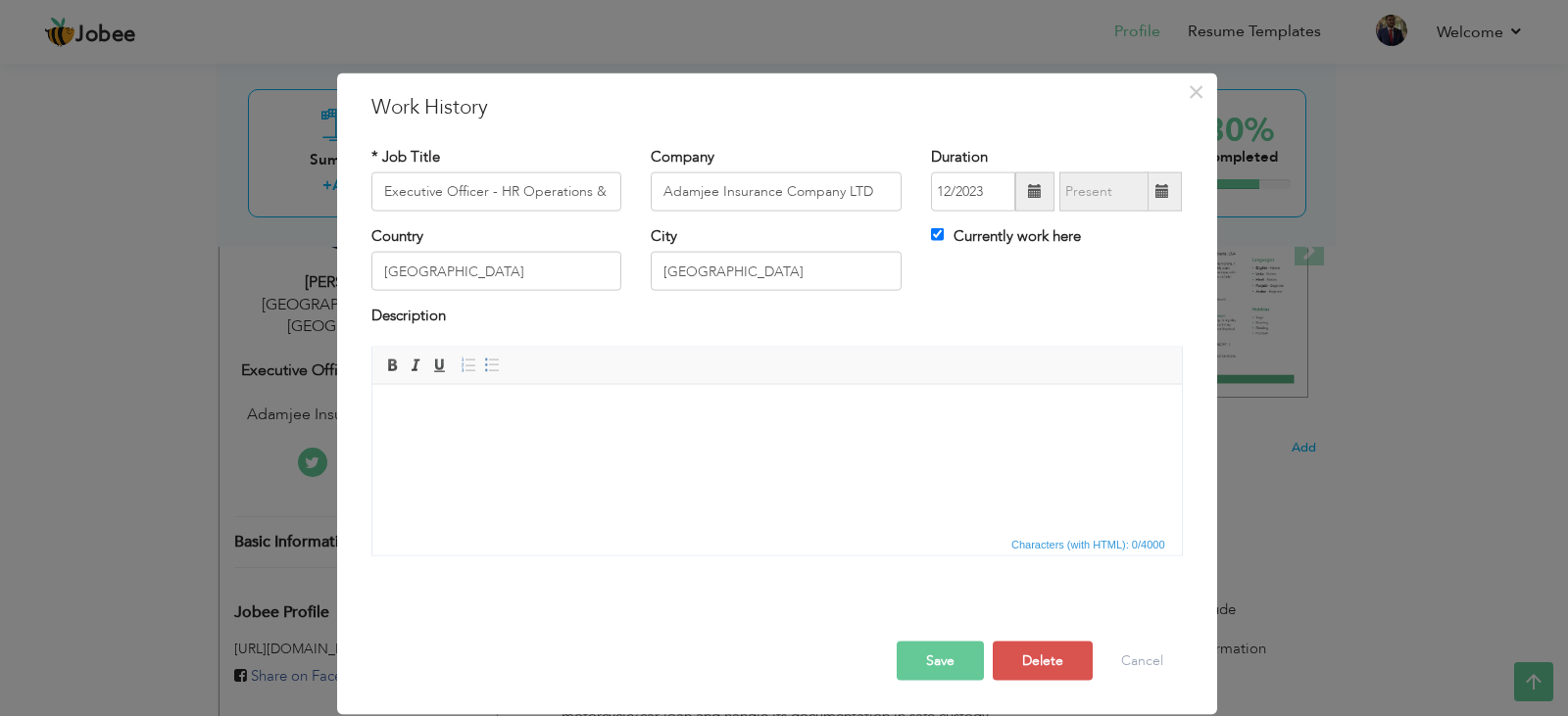
click at [861, 444] on html at bounding box center [776, 414] width 810 height 60
click at [640, 444] on html at bounding box center [776, 414] width 810 height 60
click at [573, 542] on span "Characters (with HTML): 0/4000" at bounding box center [777, 543] width 810 height 24
click at [523, 422] on body at bounding box center [776, 414] width 770 height 21
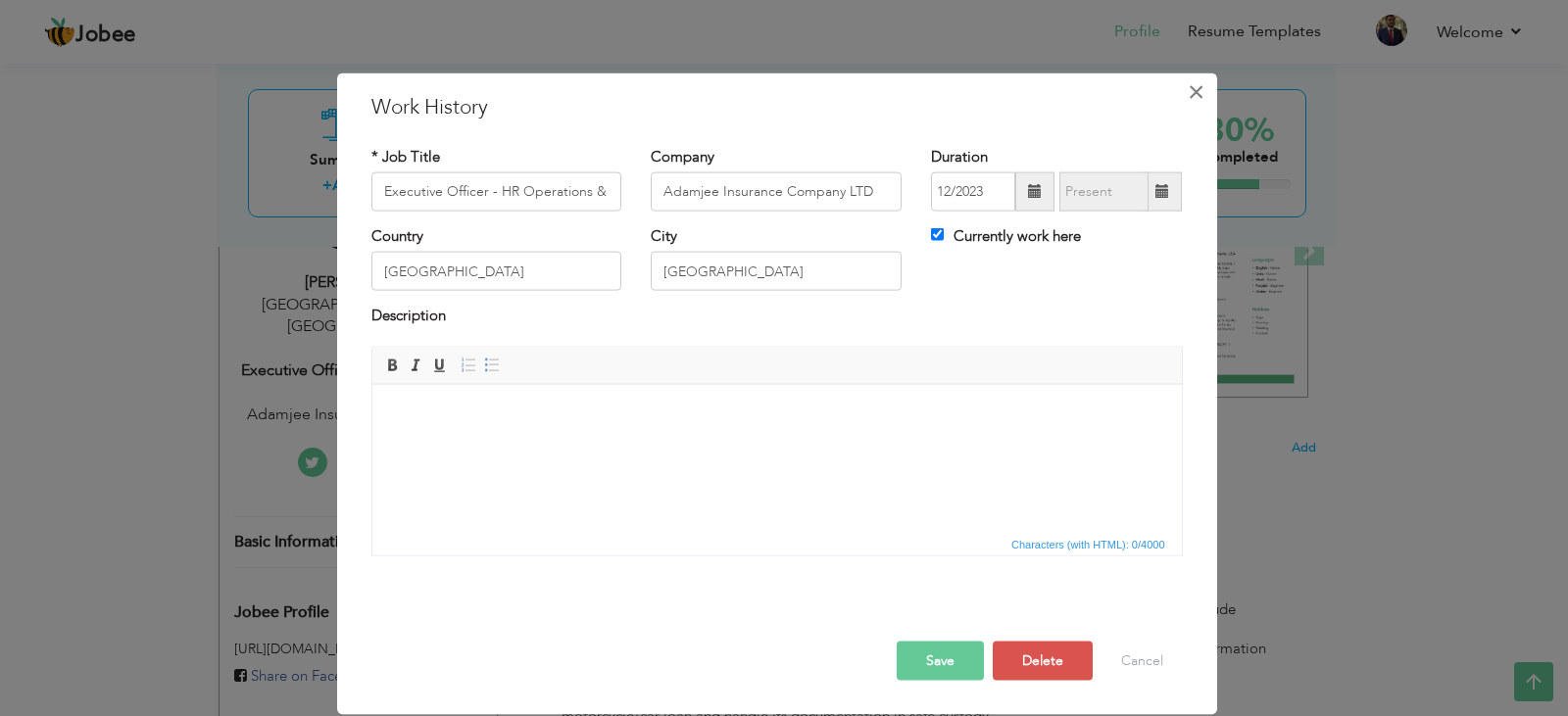
click at [1209, 91] on button "×" at bounding box center [1197, 91] width 31 height 31
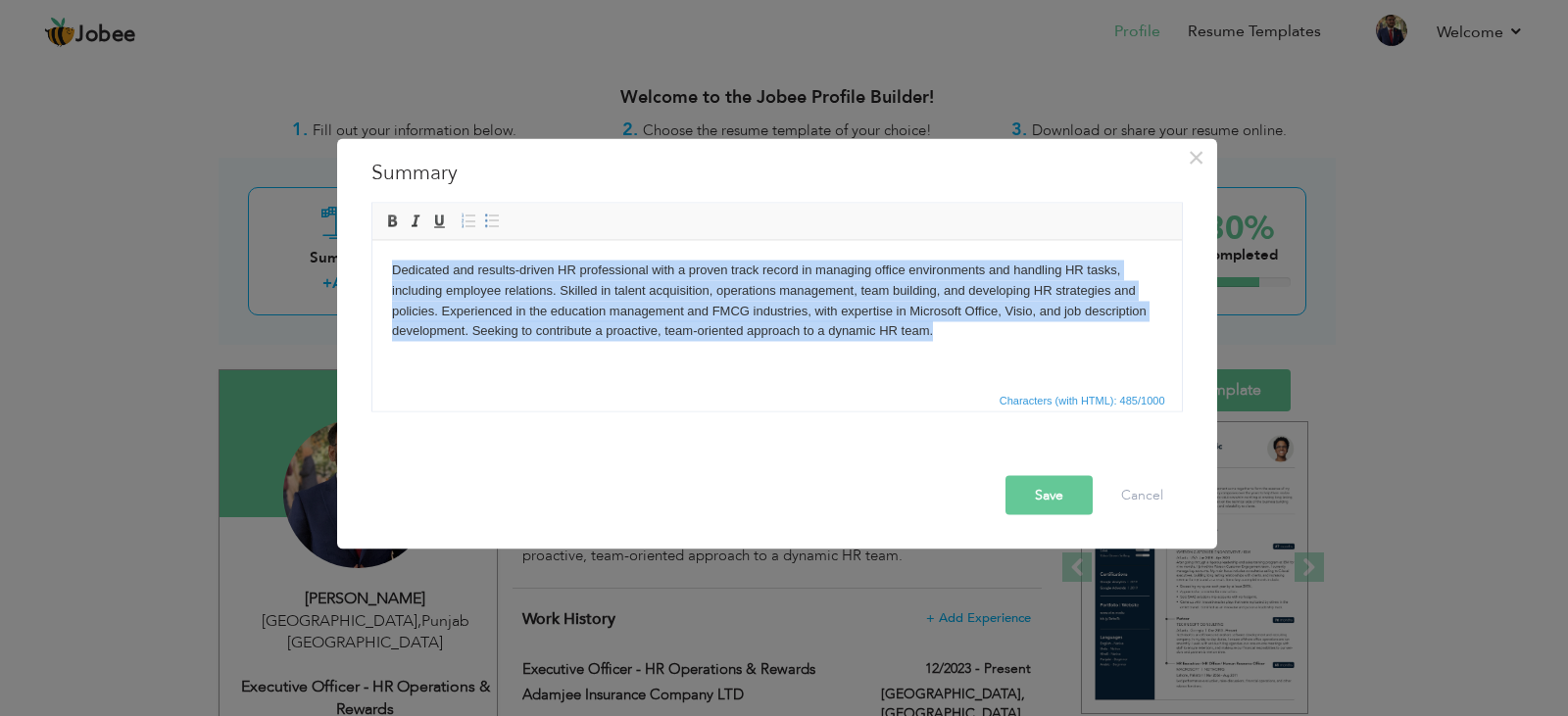
drag, startPoint x: 946, startPoint y: 349, endPoint x: 390, endPoint y: 265, distance: 562.3
click at [390, 265] on html "Dedicated and results-driven HR professional with a proven track record in mana…" at bounding box center [776, 300] width 810 height 121
paste body
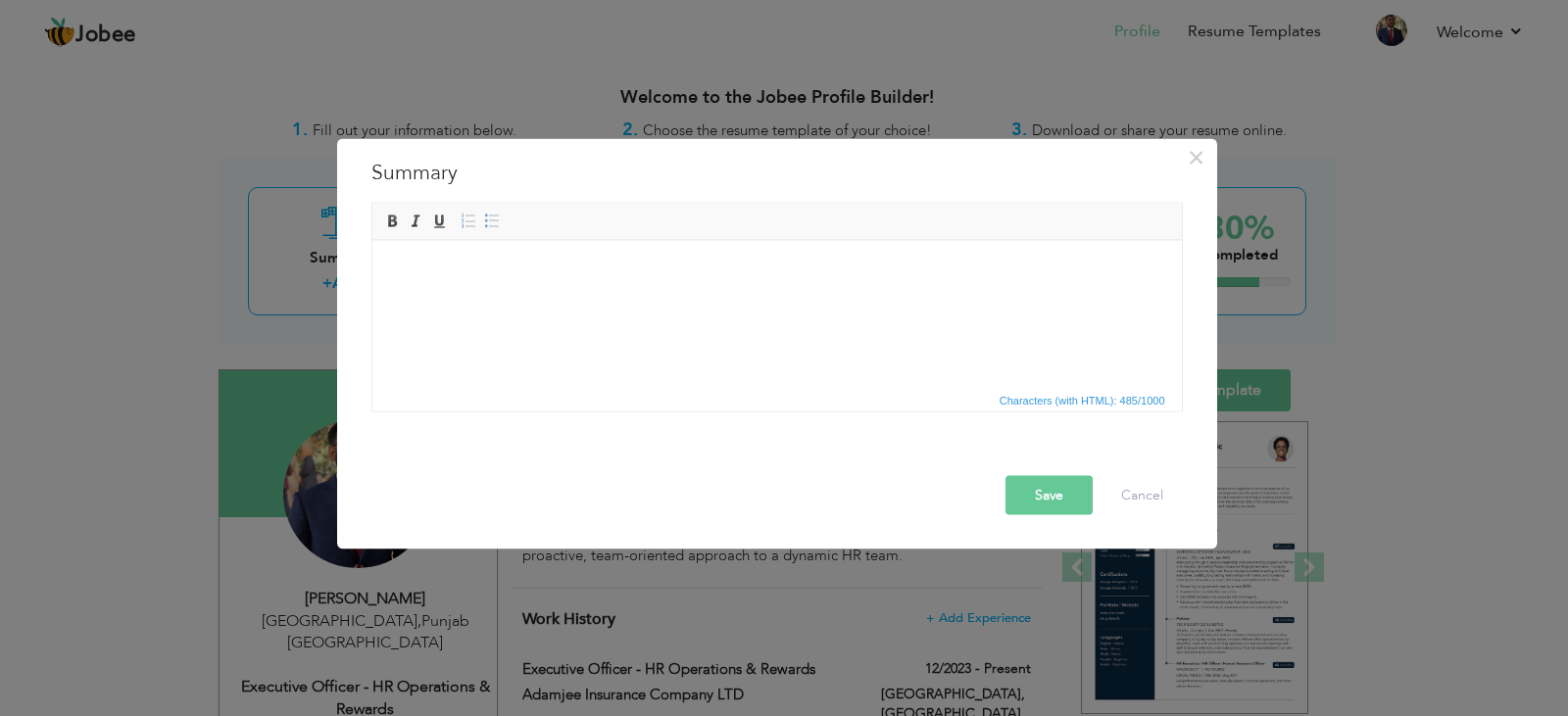
drag, startPoint x: 390, startPoint y: 265, endPoint x: 912, endPoint y: 340, distance: 527.4
click at [912, 300] on html at bounding box center [776, 269] width 810 height 60
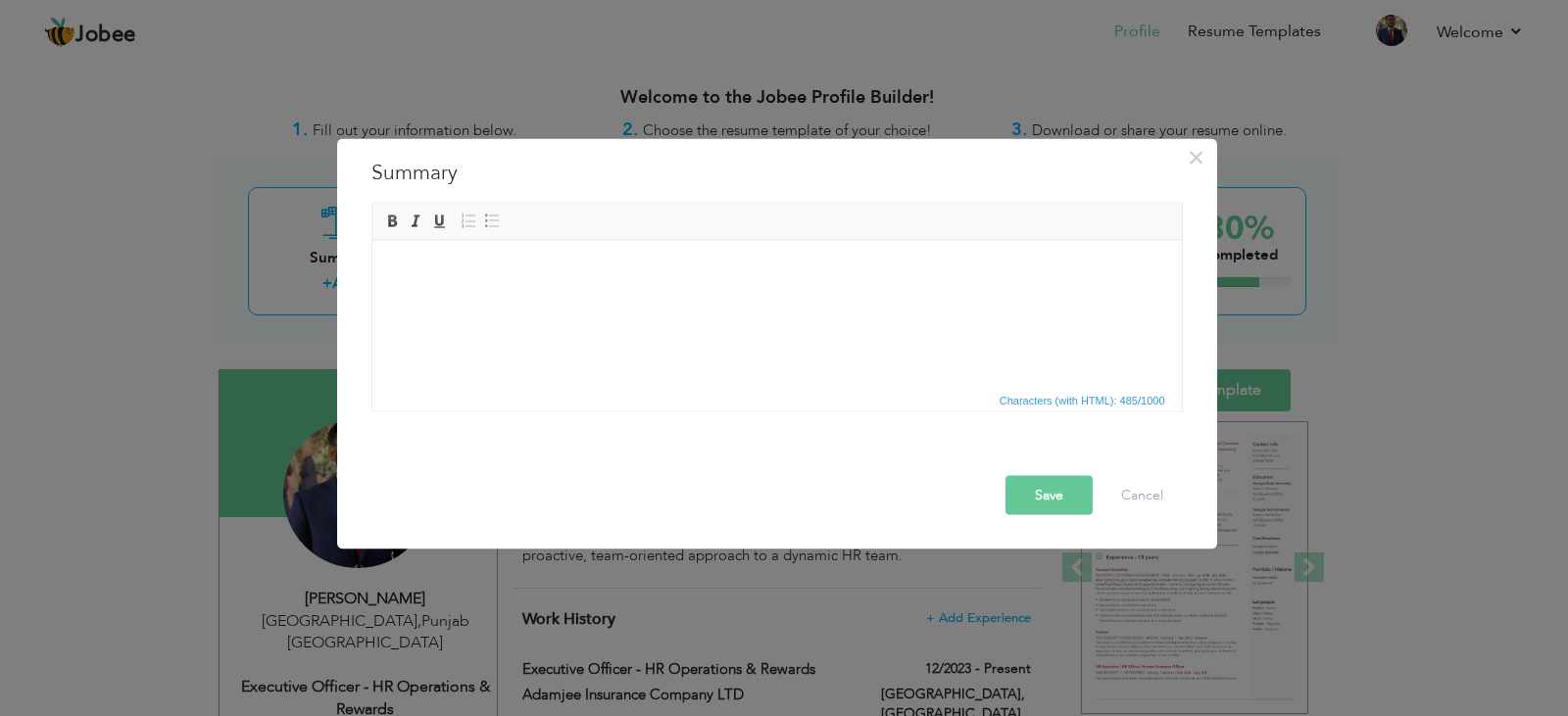
click at [392, 272] on body at bounding box center [776, 269] width 770 height 21
click at [419, 288] on span "Paste" at bounding box center [468, 285] width 102 height 24
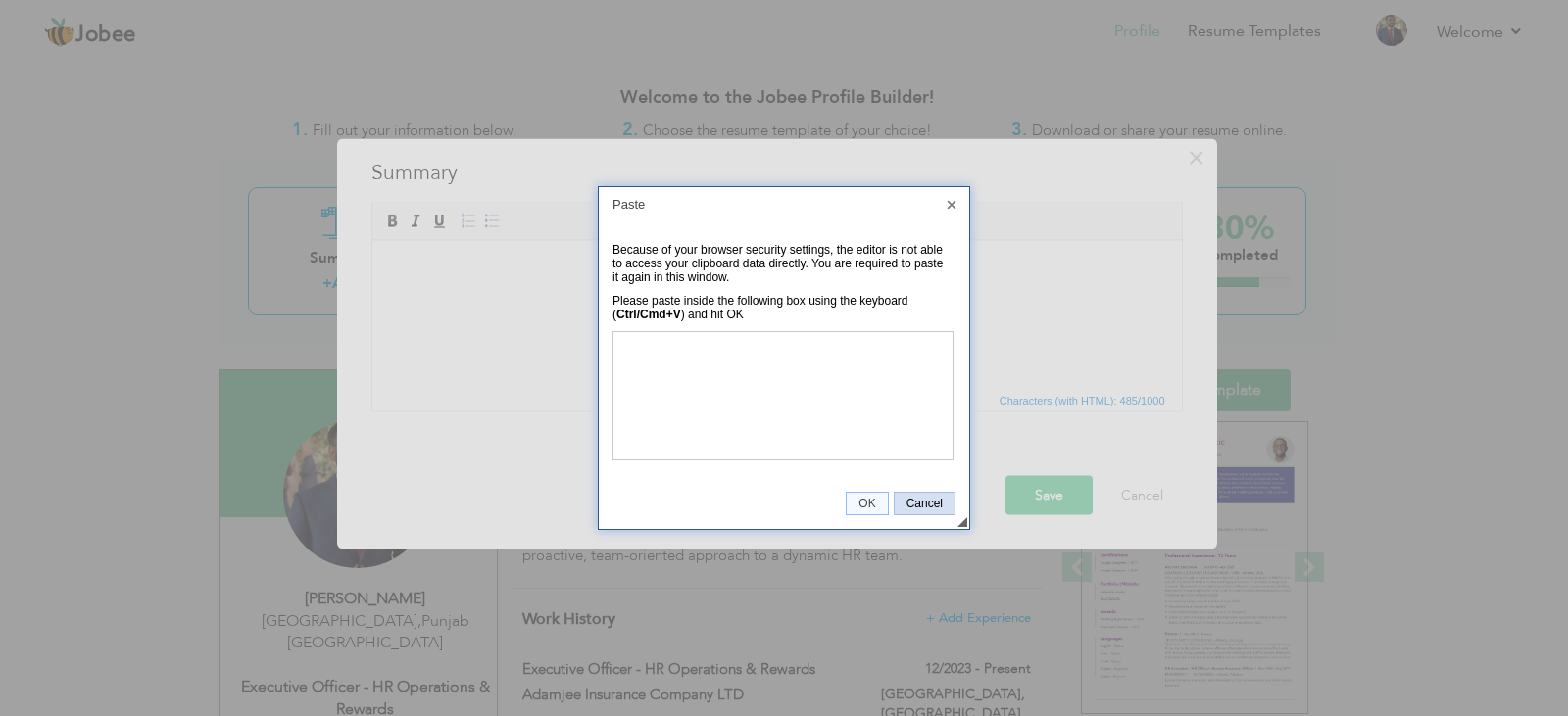
click at [913, 502] on span "Cancel" at bounding box center [925, 504] width 60 height 14
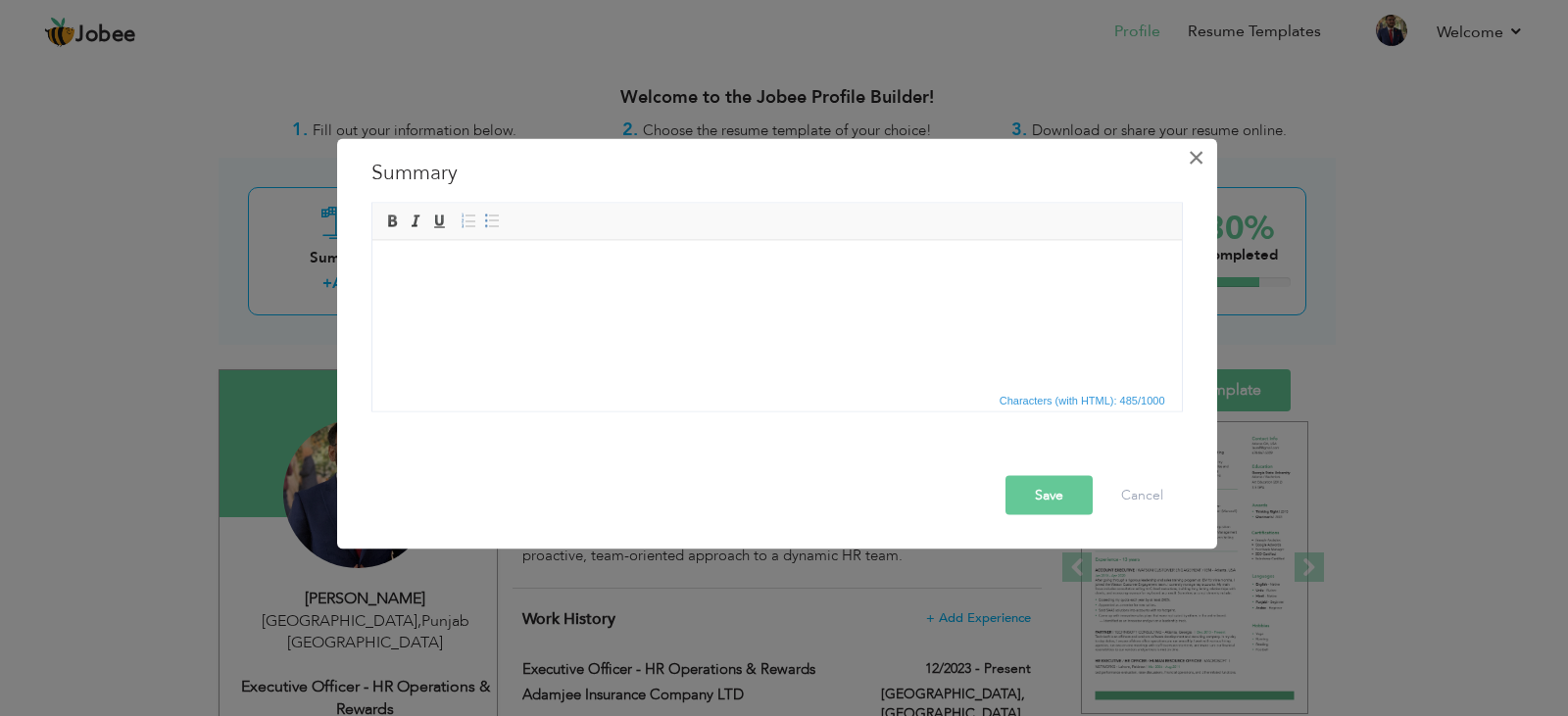
click at [1201, 157] on span "×" at bounding box center [1196, 156] width 17 height 35
